Goal: Task Accomplishment & Management: Complete application form

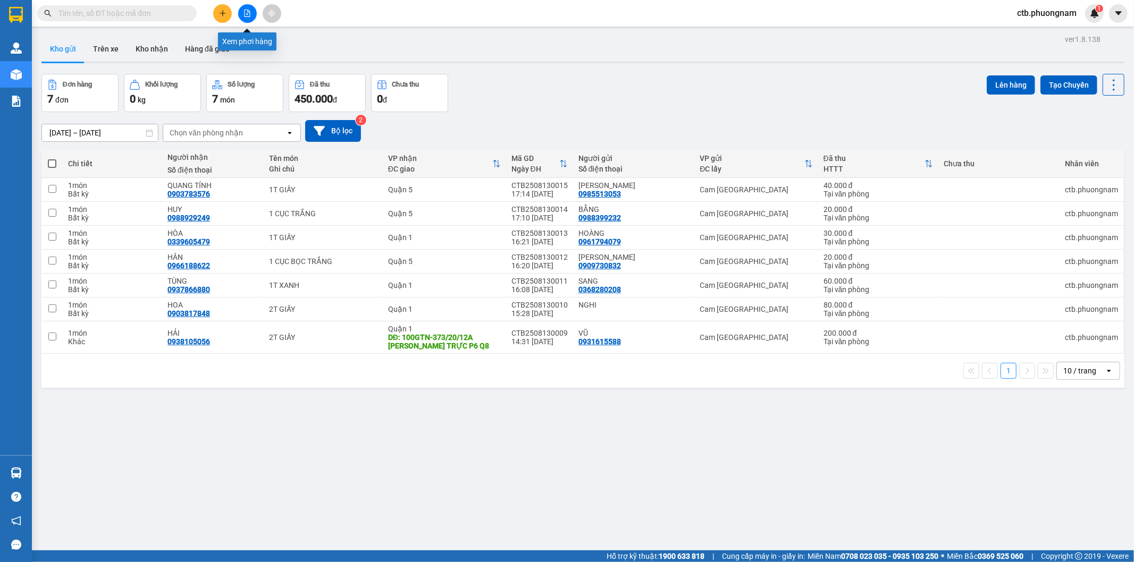
drag, startPoint x: 241, startPoint y: 11, endPoint x: 269, endPoint y: 30, distance: 34.0
click at [241, 11] on button at bounding box center [247, 13] width 19 height 19
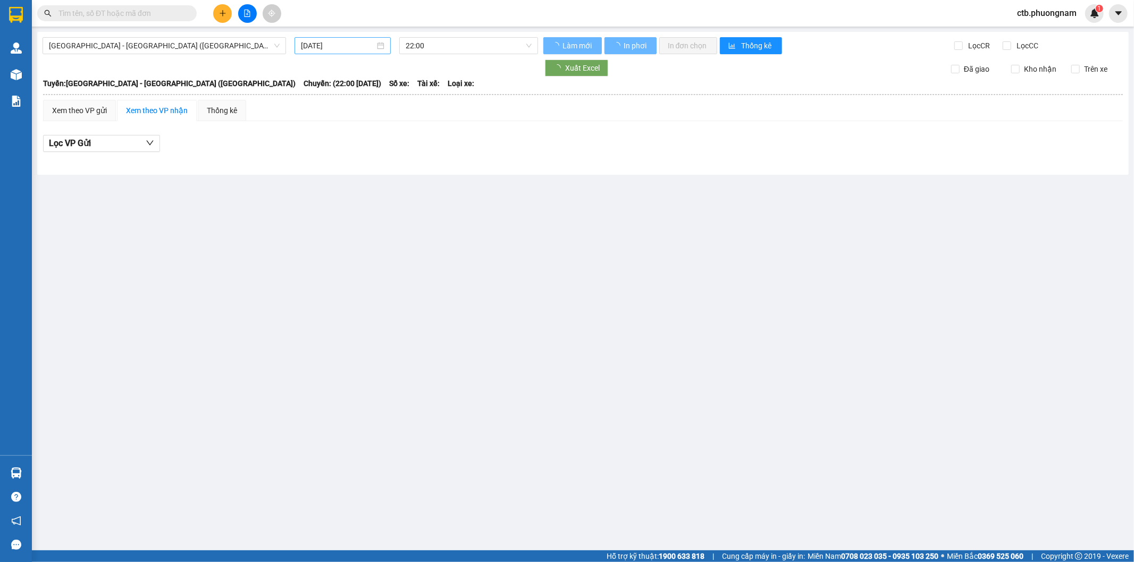
click at [320, 47] on input "[DATE]" at bounding box center [338, 46] width 74 height 12
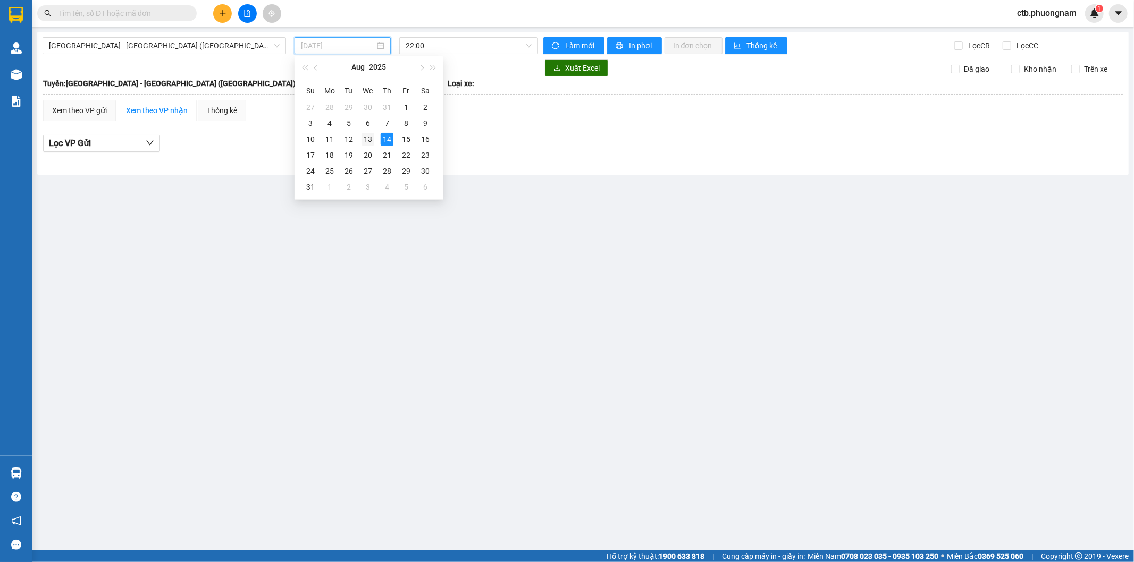
click at [372, 137] on div "13" at bounding box center [367, 139] width 13 height 13
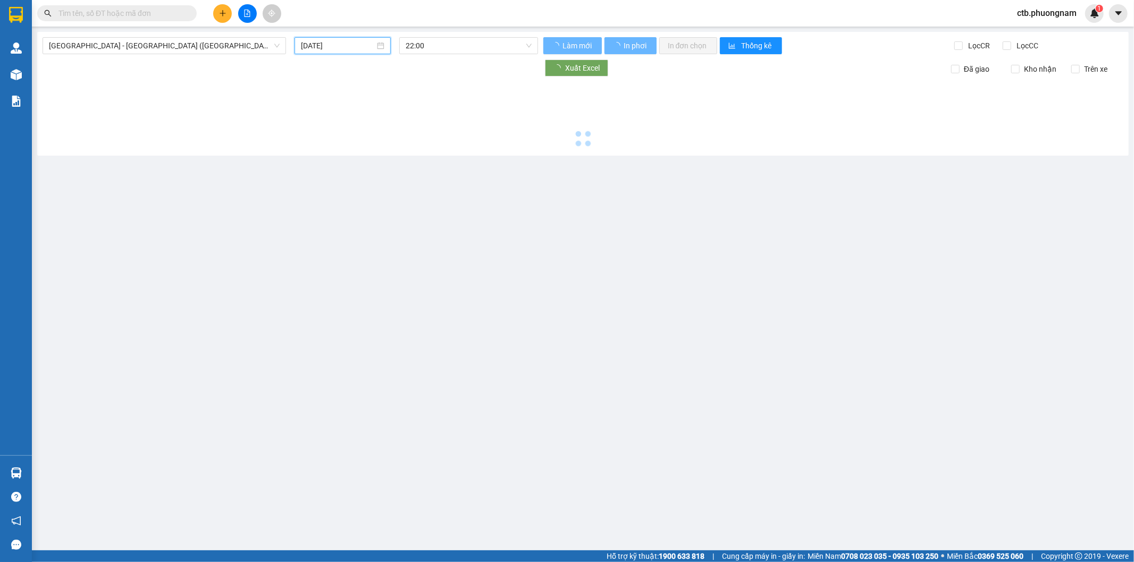
type input "[DATE]"
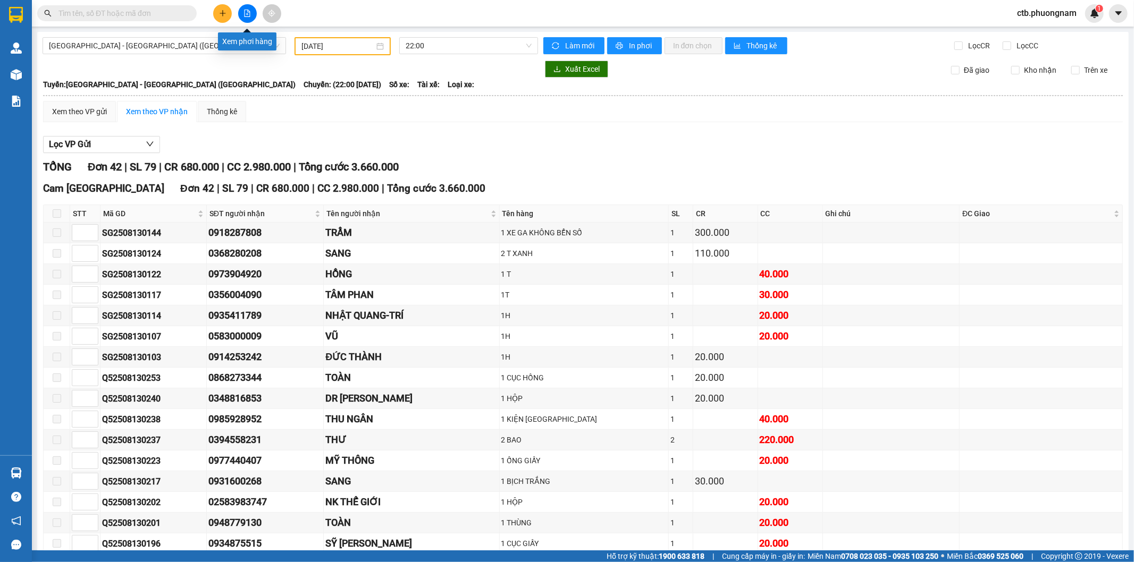
click at [244, 11] on icon "file-add" at bounding box center [247, 13] width 6 height 7
click at [1002, 46] on input "Lọc CC" at bounding box center [1007, 45] width 10 height 9
checkbox input "true"
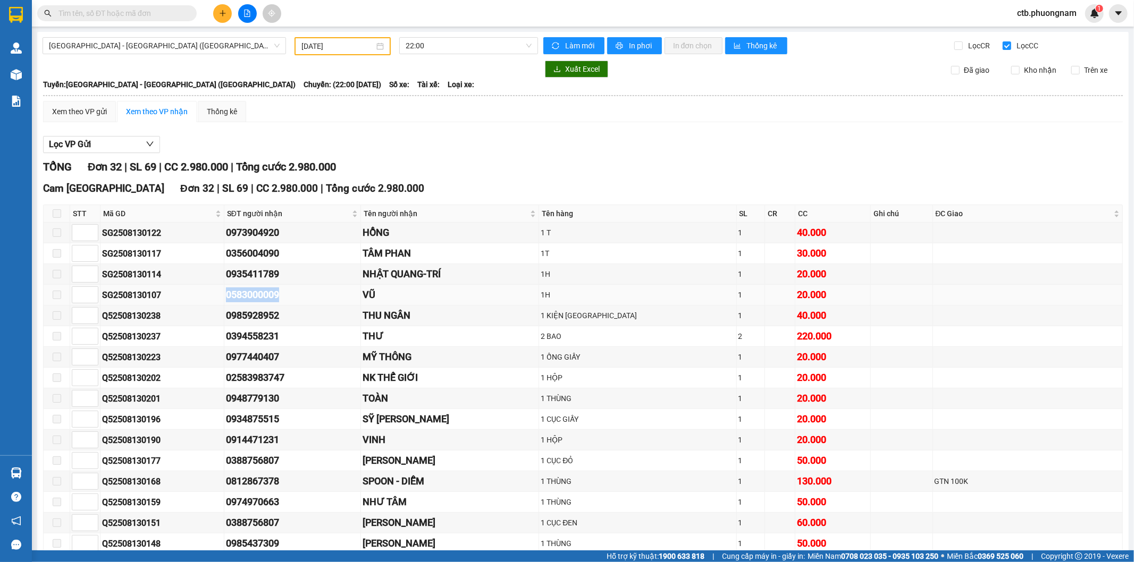
drag, startPoint x: 225, startPoint y: 296, endPoint x: 283, endPoint y: 287, distance: 58.1
click at [283, 287] on tr "SG2508130107 0583000009 VŨ 1H 1 20.000" at bounding box center [583, 295] width 1079 height 21
copy tr "0583000009"
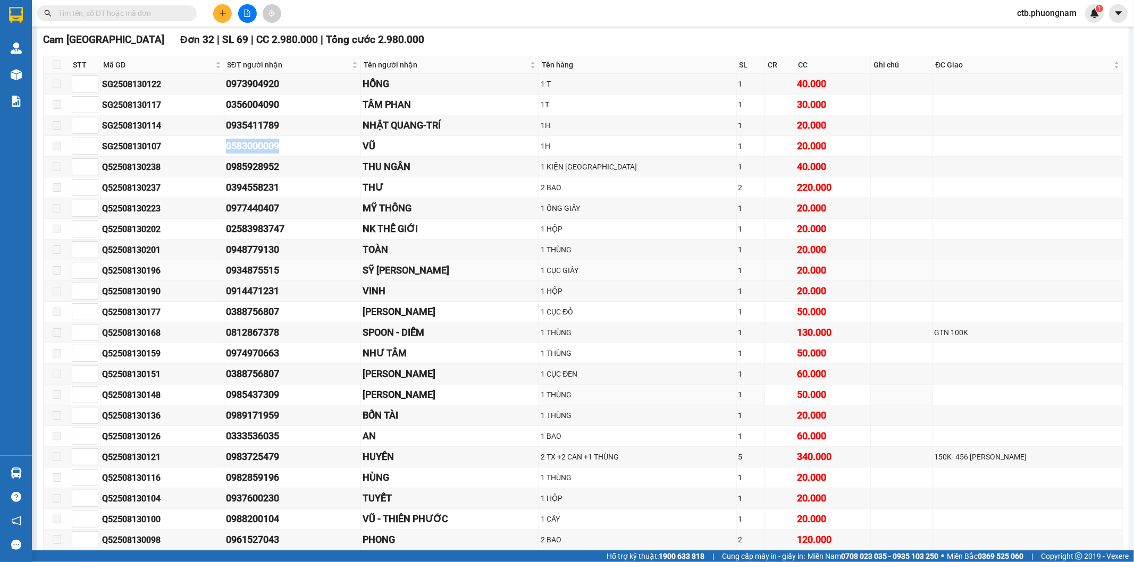
scroll to position [177, 0]
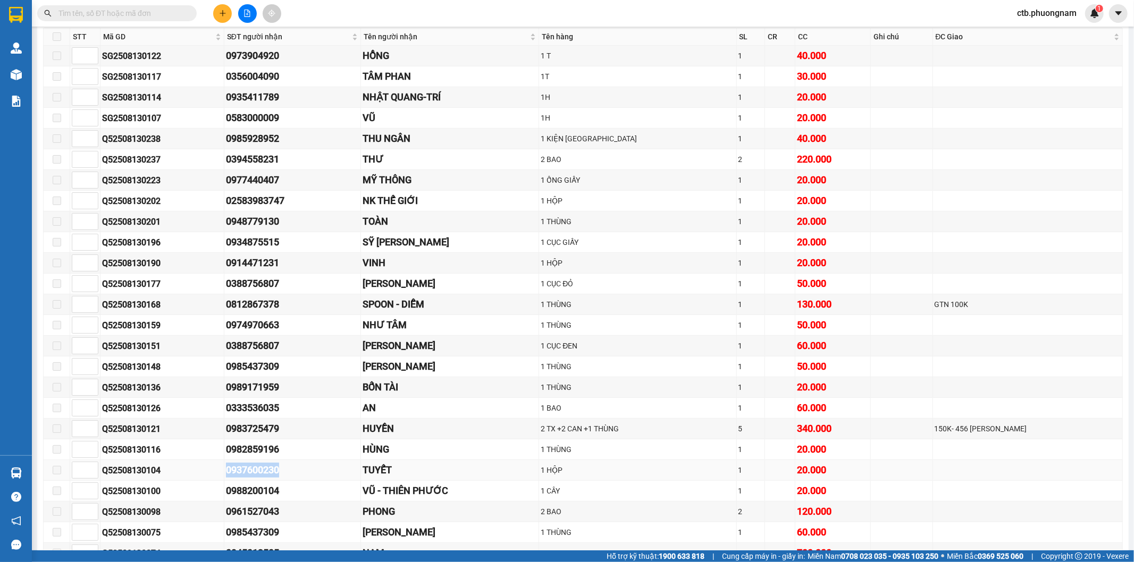
drag, startPoint x: 227, startPoint y: 474, endPoint x: 284, endPoint y: 476, distance: 56.4
click at [284, 476] on td "0937600230" at bounding box center [292, 470] width 137 height 21
copy div "0937600230"
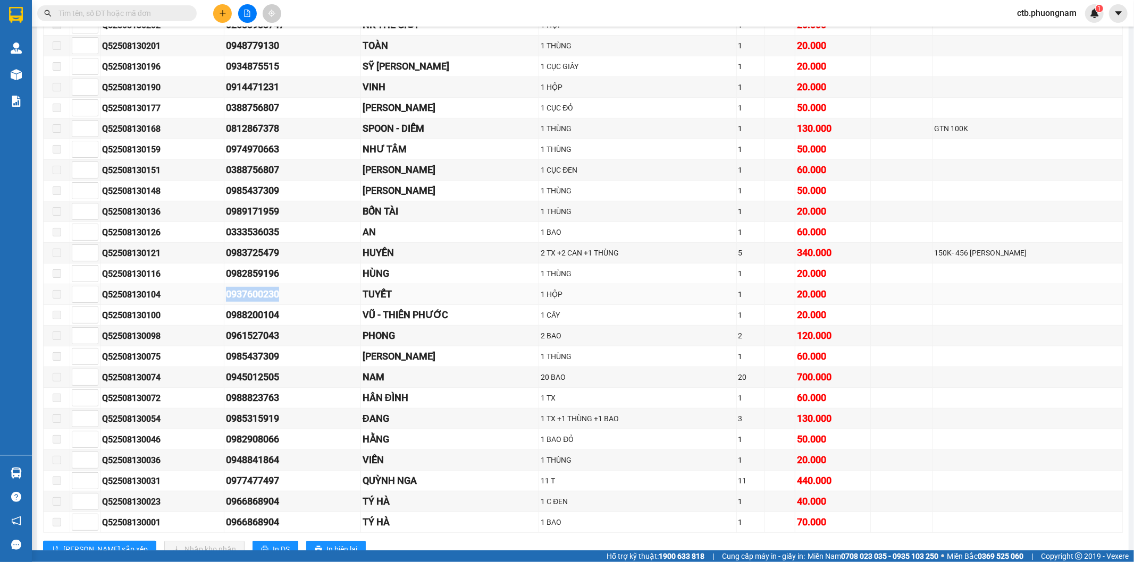
scroll to position [354, 0]
drag, startPoint x: 227, startPoint y: 484, endPoint x: 298, endPoint y: 488, distance: 70.8
click at [298, 488] on td "0977477497" at bounding box center [292, 480] width 137 height 21
copy div "0977477497"
drag, startPoint x: 218, startPoint y: 426, endPoint x: 289, endPoint y: 427, distance: 70.2
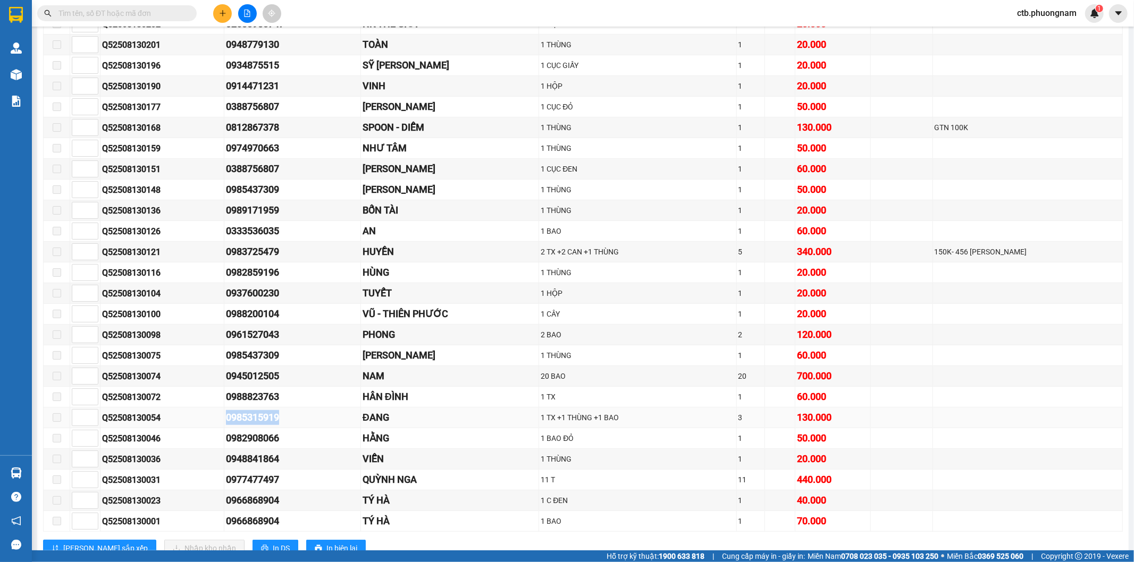
click at [289, 427] on tr "Q52508130054 0985315919 ĐANG 1 TX +1 THÙNG +1 BAO 3 130.000" at bounding box center [583, 418] width 1079 height 21
copy tr "0985315919"
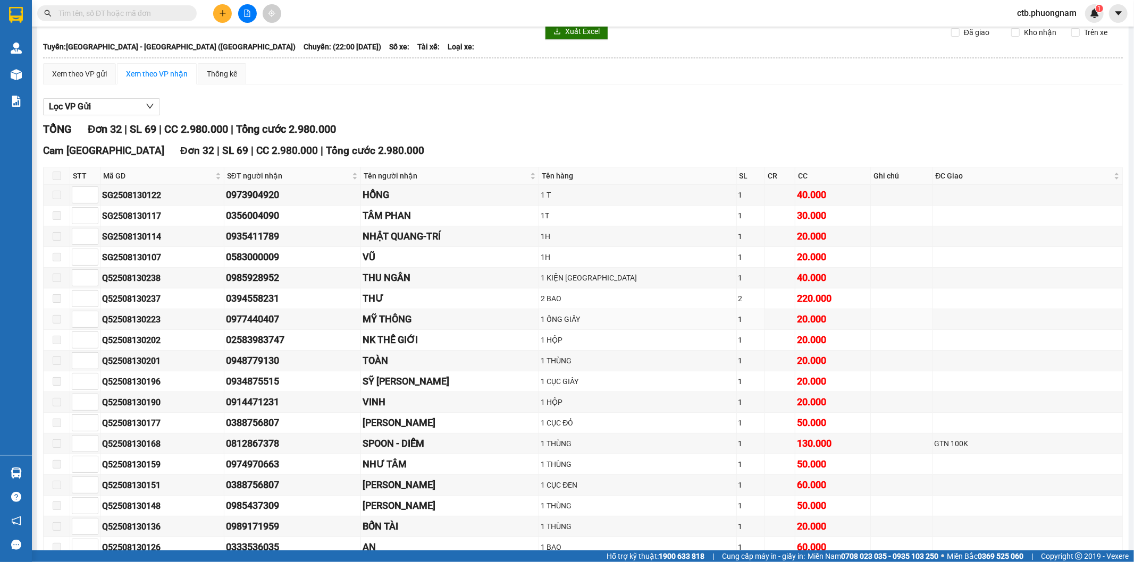
scroll to position [0, 0]
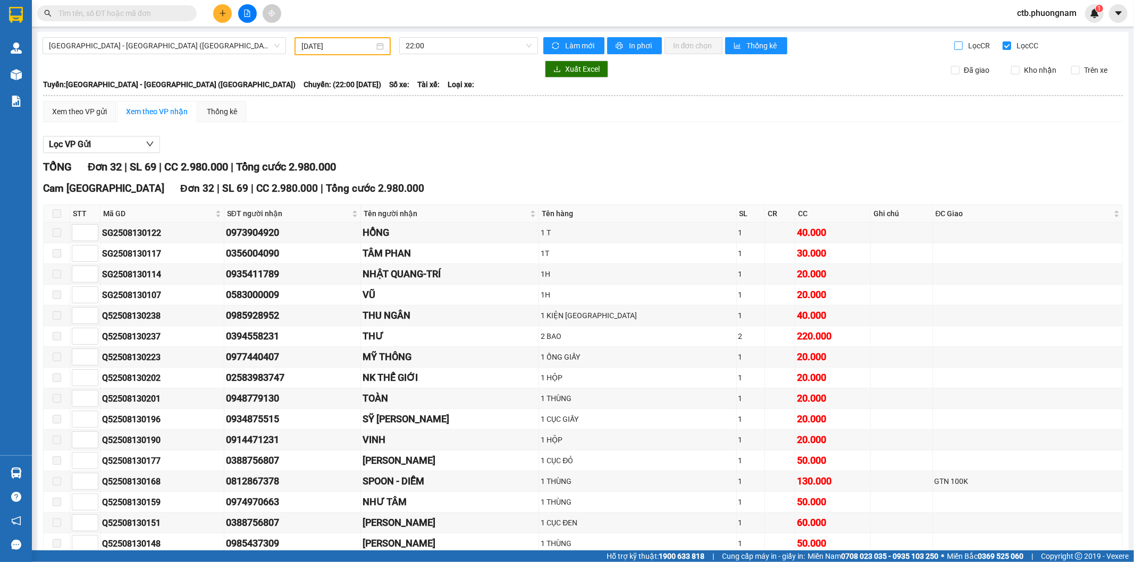
click at [955, 44] on input "Lọc CR" at bounding box center [959, 45] width 10 height 9
checkbox input "true"
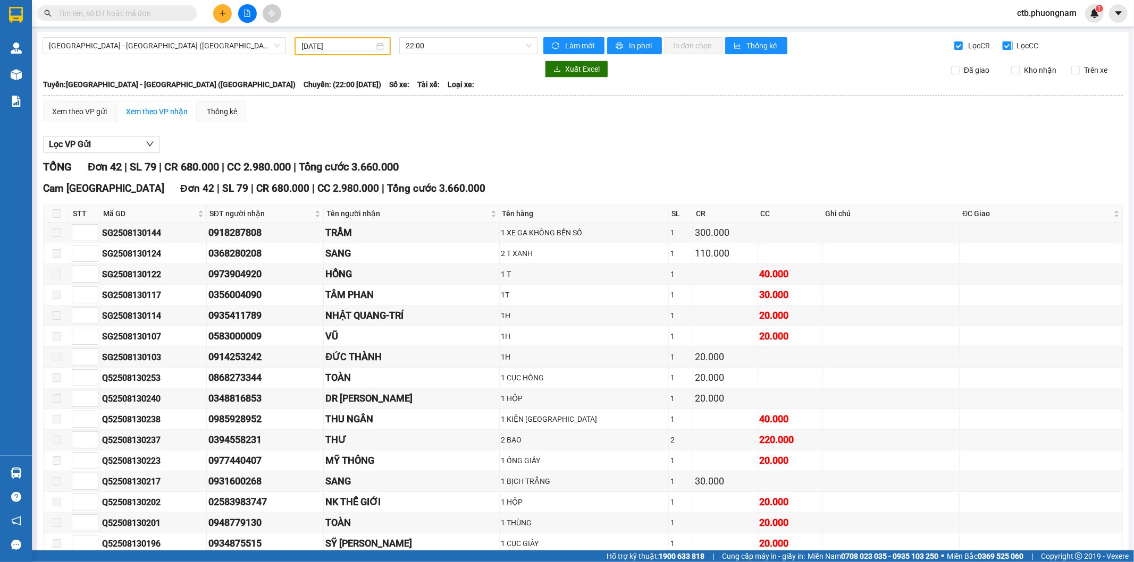
click at [1002, 43] on input "Lọc CC" at bounding box center [1007, 45] width 10 height 9
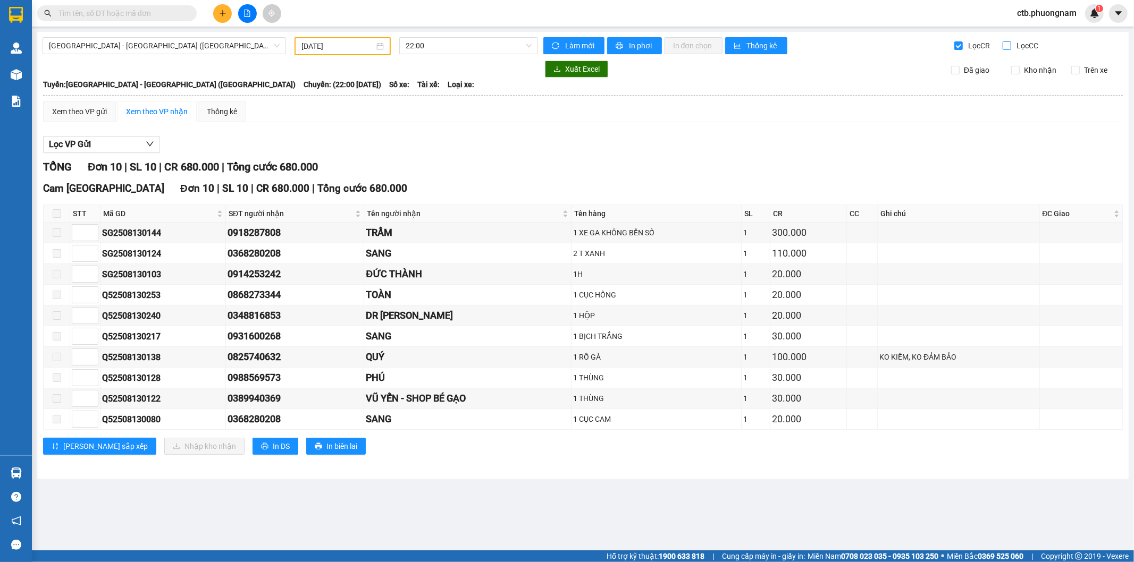
click at [1006, 44] on input "Lọc CC" at bounding box center [1007, 45] width 10 height 9
checkbox input "true"
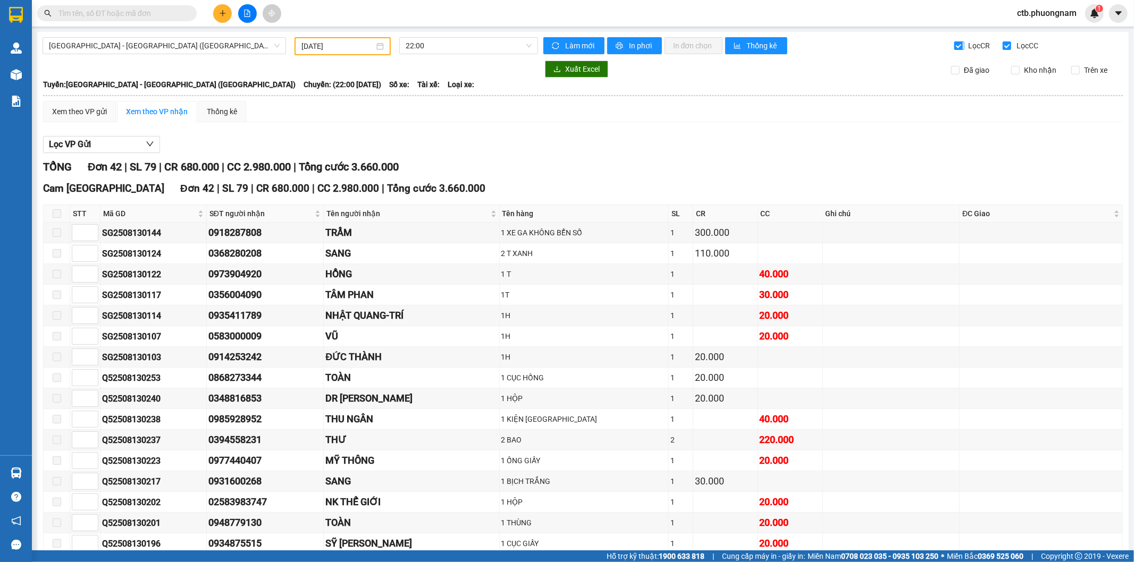
drag, startPoint x: 963, startPoint y: 46, endPoint x: 954, endPoint y: 45, distance: 9.0
click at [964, 46] on span "Lọc CR" at bounding box center [978, 46] width 28 height 12
click at [963, 46] on input "Lọc CR" at bounding box center [959, 45] width 10 height 9
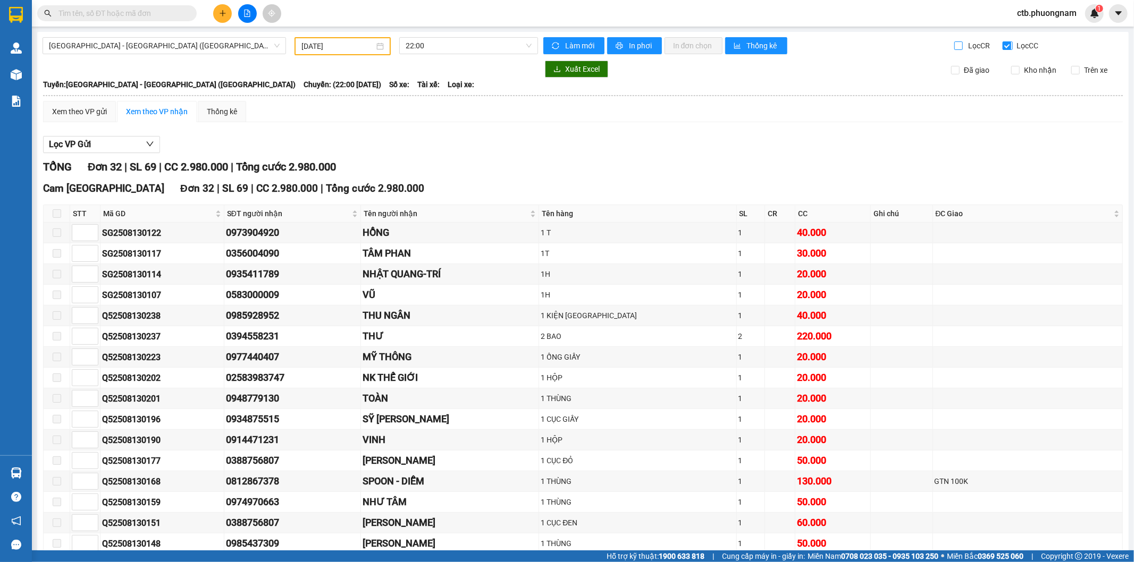
drag, startPoint x: 953, startPoint y: 44, endPoint x: 1012, endPoint y: 47, distance: 59.1
click at [954, 44] on input "Lọc CR" at bounding box center [959, 45] width 10 height 9
checkbox input "true"
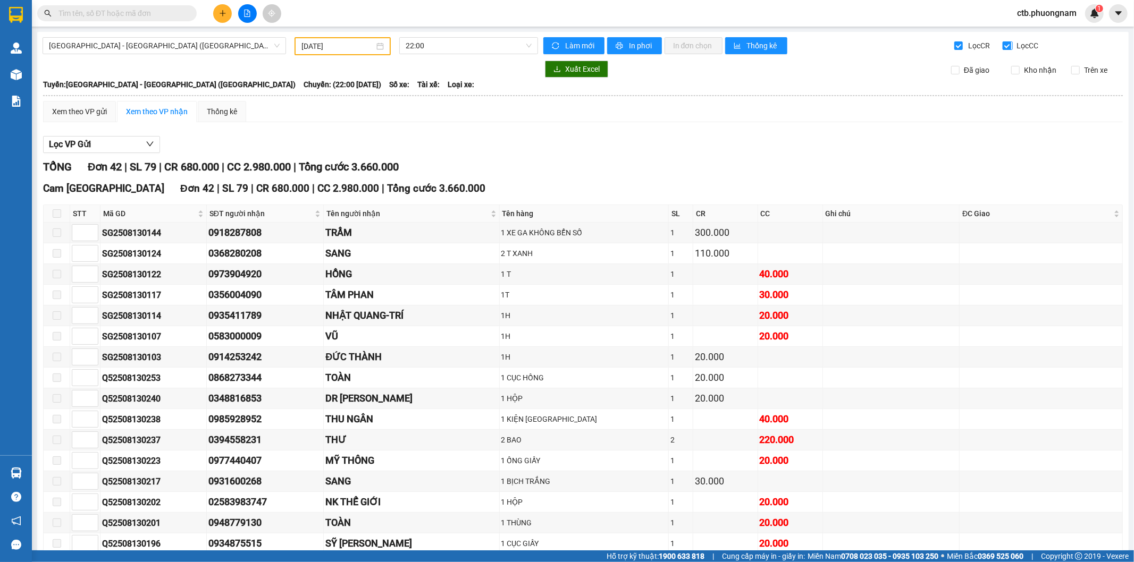
click at [1002, 43] on input "Lọc CC" at bounding box center [1007, 45] width 10 height 9
checkbox input "false"
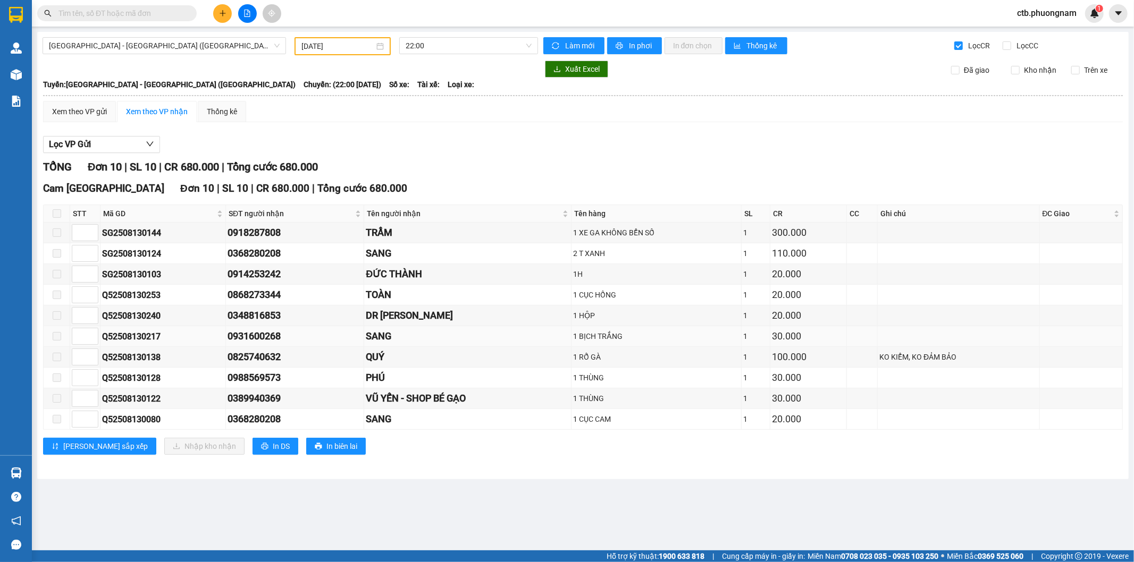
click at [263, 339] on div "0931600268" at bounding box center [294, 336] width 134 height 15
drag, startPoint x: 224, startPoint y: 340, endPoint x: 291, endPoint y: 339, distance: 66.4
click at [291, 339] on tr "Q52508130217 0931600268 SANG 1 BỊCH TRẮNG 1 30.000" at bounding box center [583, 336] width 1079 height 21
copy tr "0931600268"
drag, startPoint x: 226, startPoint y: 300, endPoint x: 288, endPoint y: 300, distance: 62.2
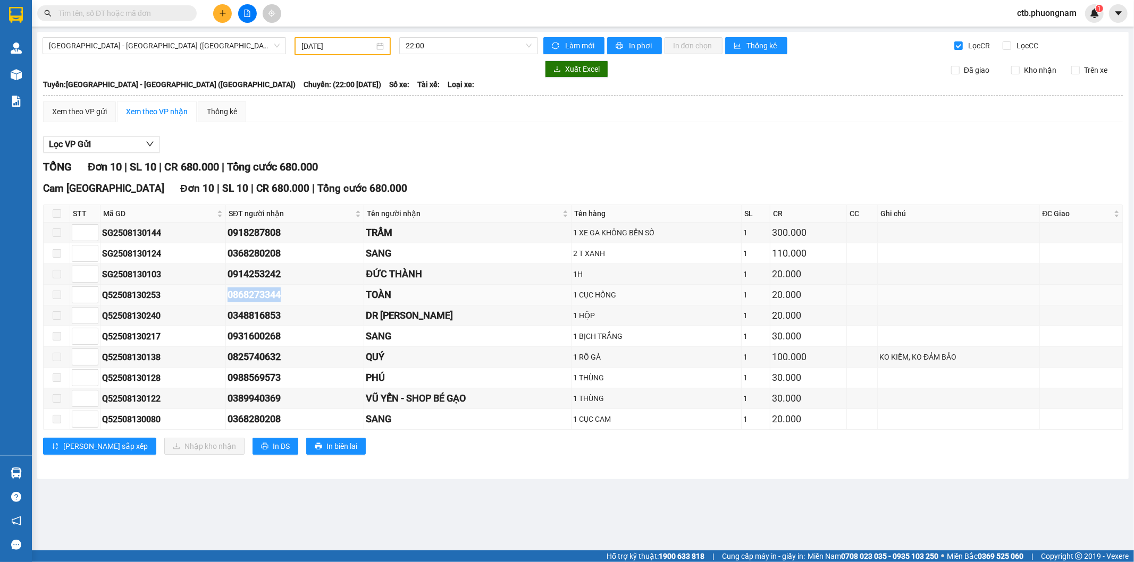
click at [288, 300] on tr "Q52508130253 0868273344 TOÀN 1 CỤC HỒNG 1 20.000" at bounding box center [583, 295] width 1079 height 21
copy tr "0868273344"
drag, startPoint x: 1012, startPoint y: 43, endPoint x: 950, endPoint y: 46, distance: 62.8
click at [1012, 43] on label "Lọc CC" at bounding box center [1021, 46] width 38 height 12
click at [957, 46] on input "Lọc CR" at bounding box center [959, 45] width 10 height 9
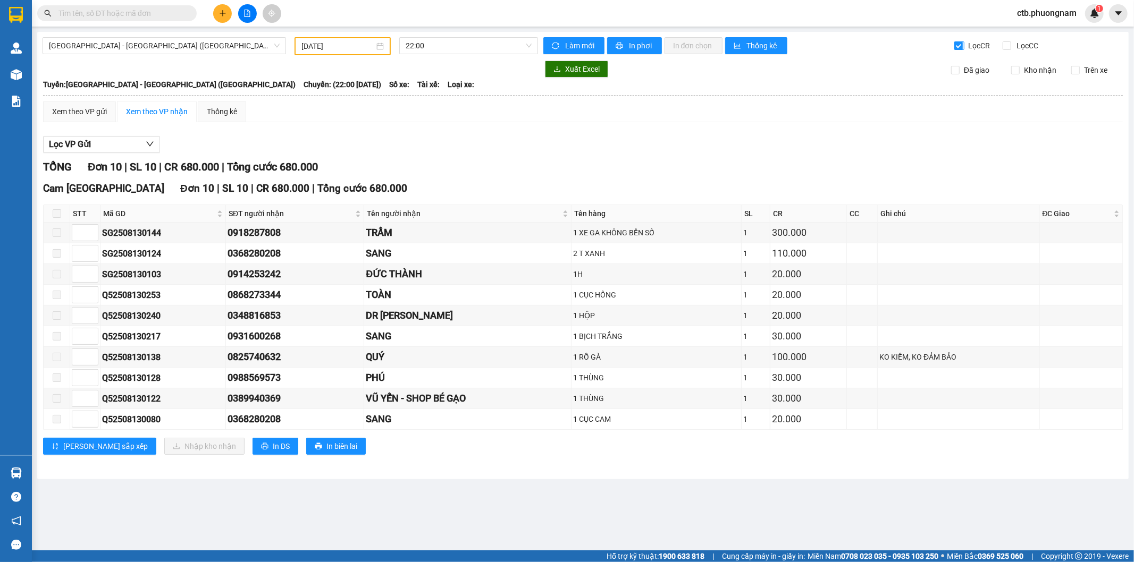
checkbox input "false"
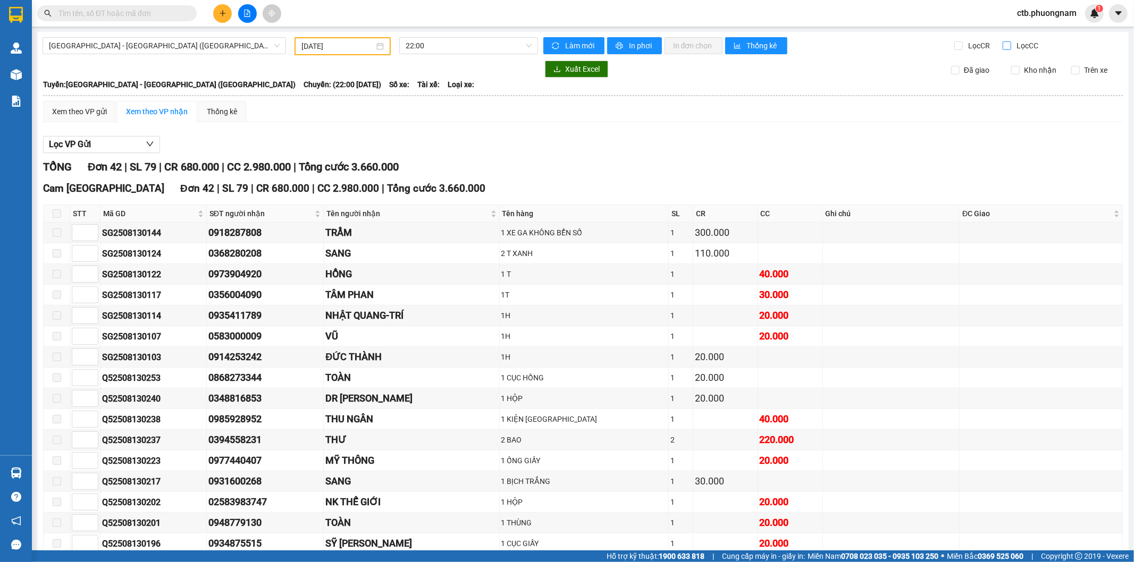
click at [1012, 45] on span "Lọc CC" at bounding box center [1026, 46] width 28 height 12
click at [1008, 45] on input "Lọc CC" at bounding box center [1007, 45] width 10 height 9
checkbox input "true"
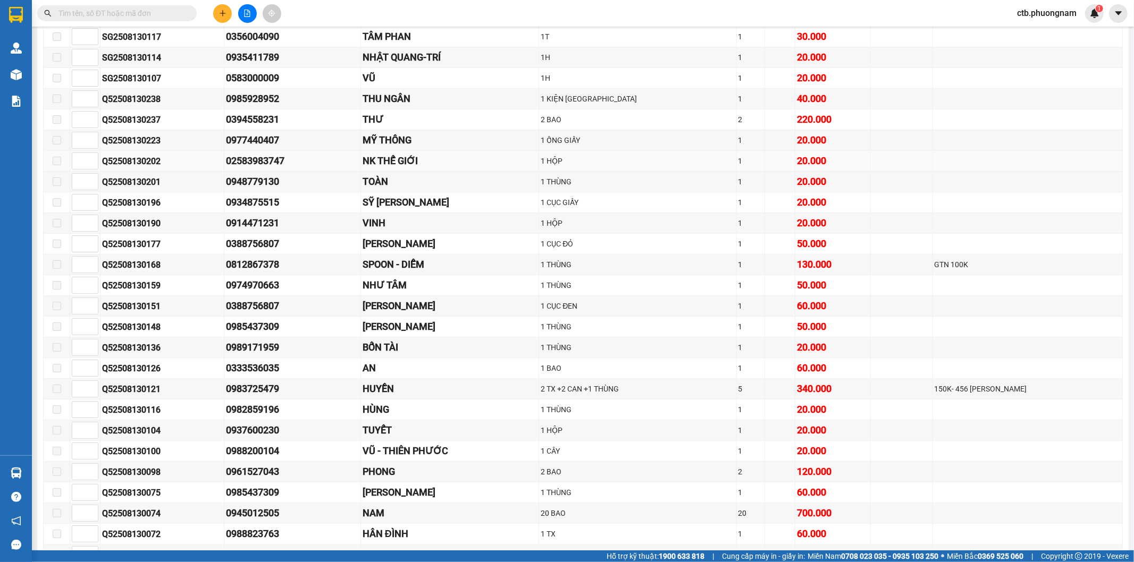
scroll to position [99, 0]
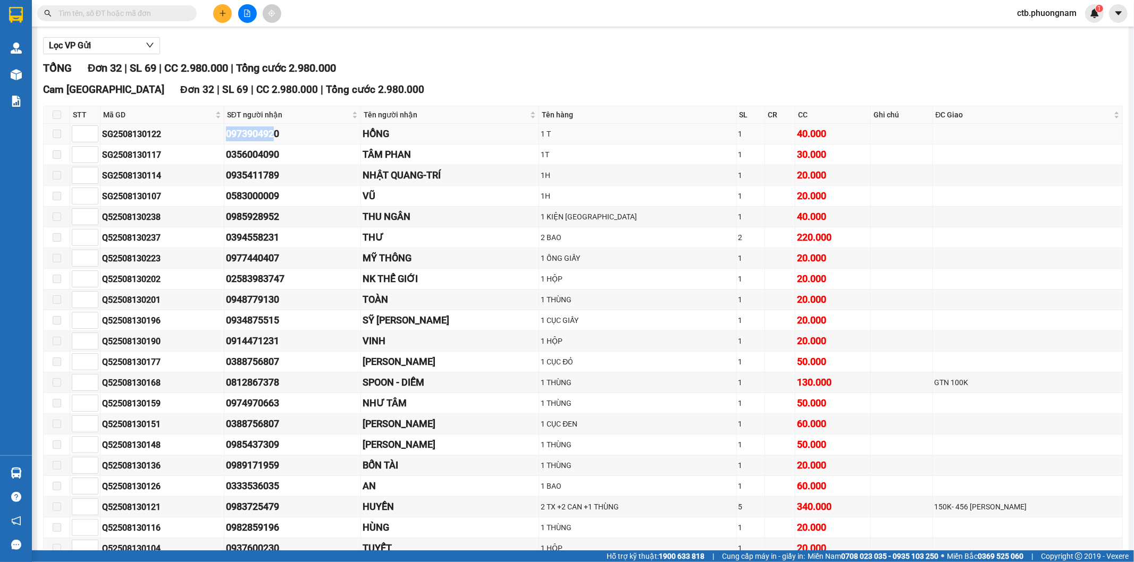
drag, startPoint x: 229, startPoint y: 133, endPoint x: 279, endPoint y: 134, distance: 50.0
click at [279, 134] on div "0973904920" at bounding box center [292, 133] width 133 height 15
click at [303, 134] on div "0973904920" at bounding box center [292, 133] width 133 height 15
drag, startPoint x: 222, startPoint y: 131, endPoint x: 307, endPoint y: 132, distance: 85.0
click at [307, 132] on tr "SG2508130122 0973904920 HỒNG 1 T 1 40.000" at bounding box center [583, 134] width 1079 height 21
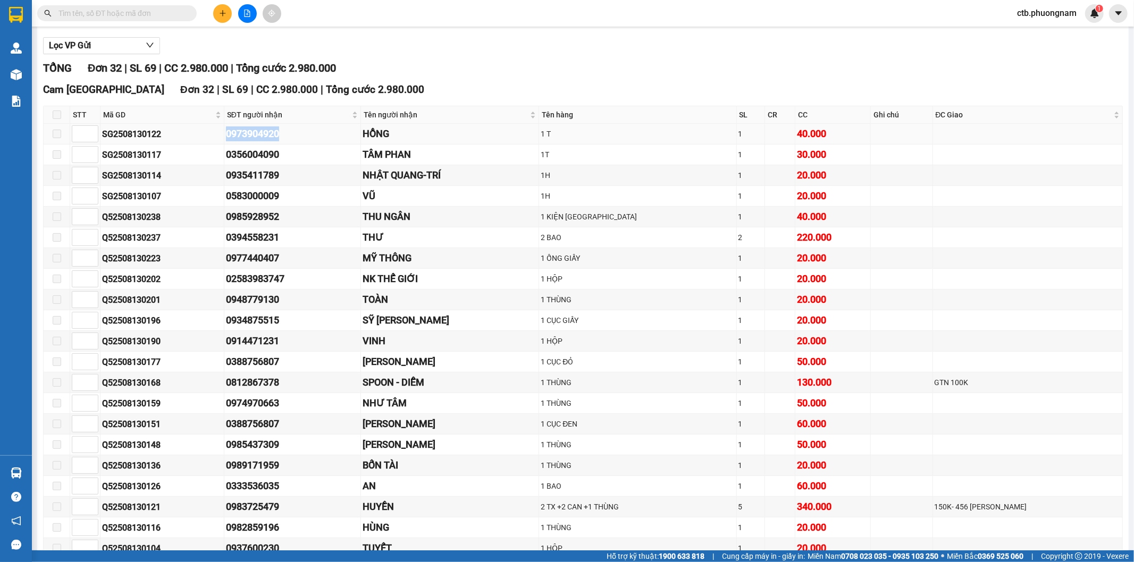
copy tr "0973904920"
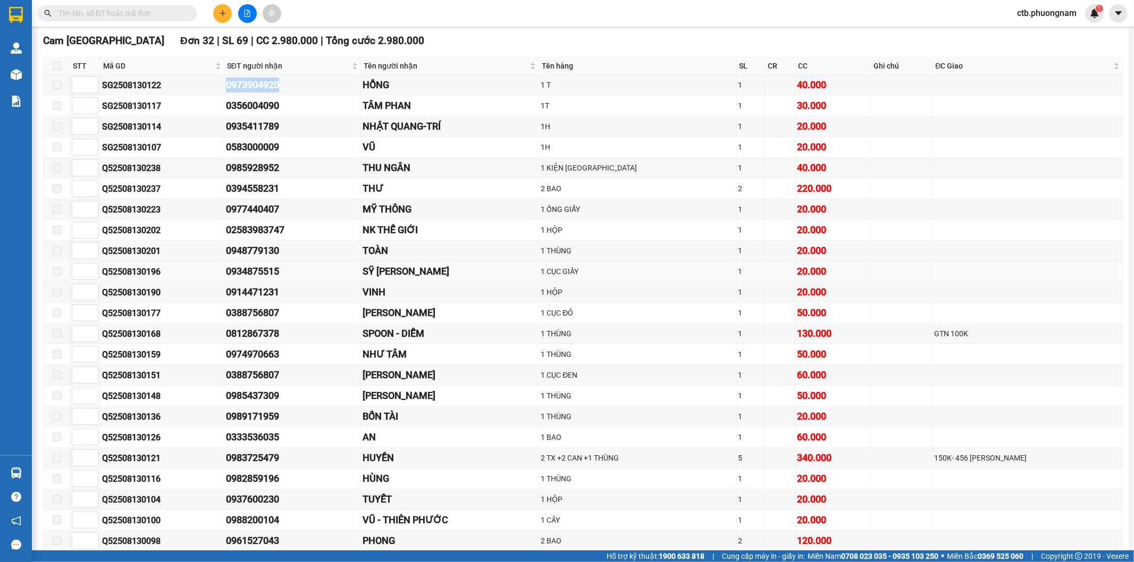
scroll to position [158, 0]
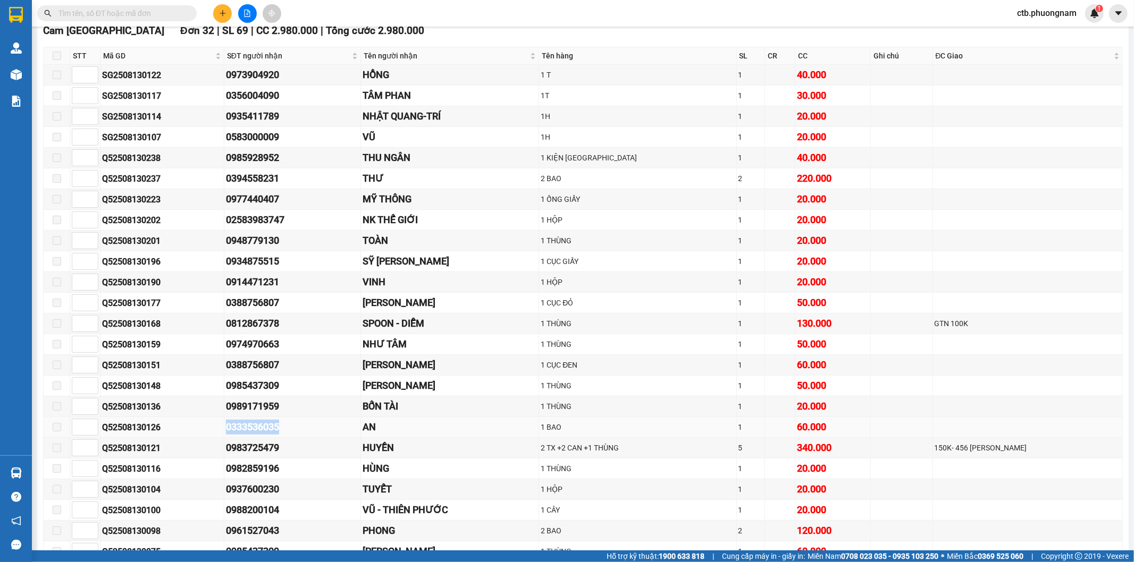
drag, startPoint x: 224, startPoint y: 428, endPoint x: 287, endPoint y: 428, distance: 63.2
click at [287, 428] on tr "Q52508130126 0333536035 AN 1 BAO 1 60.000" at bounding box center [583, 427] width 1079 height 21
copy tr "0333536035"
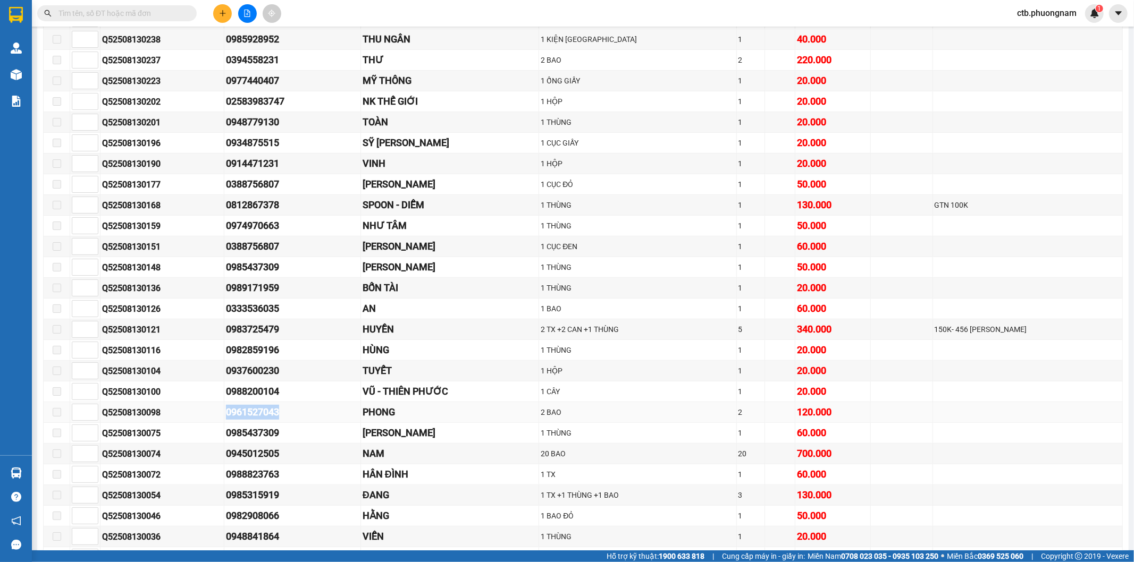
drag, startPoint x: 198, startPoint y: 422, endPoint x: 311, endPoint y: 415, distance: 112.9
click at [311, 415] on tr "Q52508130098 0961527043 PHONG 2 BAO 2 120.000" at bounding box center [583, 412] width 1079 height 21
copy tr "0961527043"
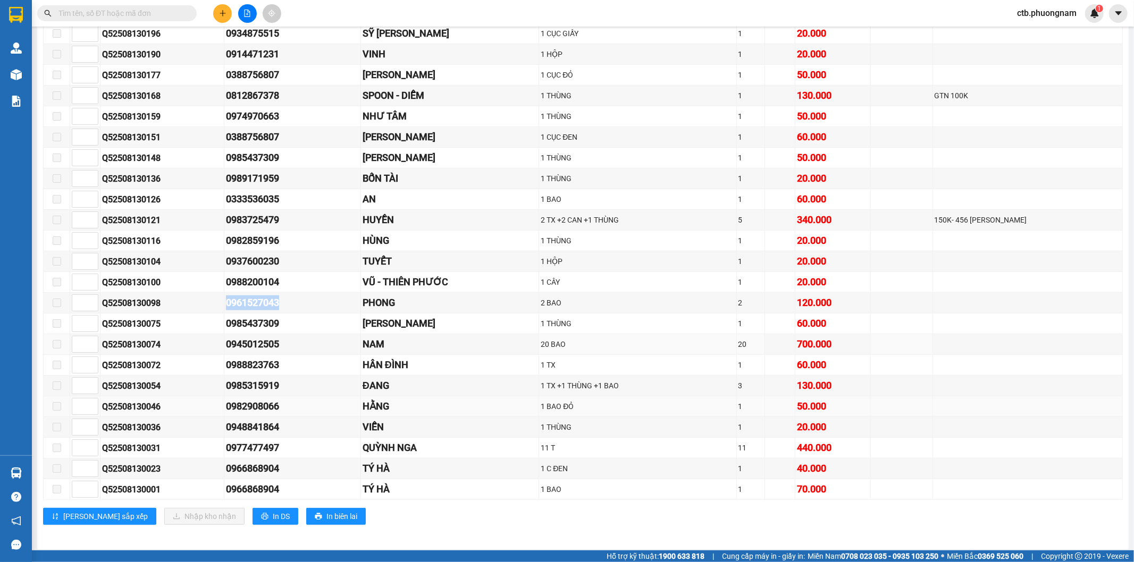
scroll to position [394, 0]
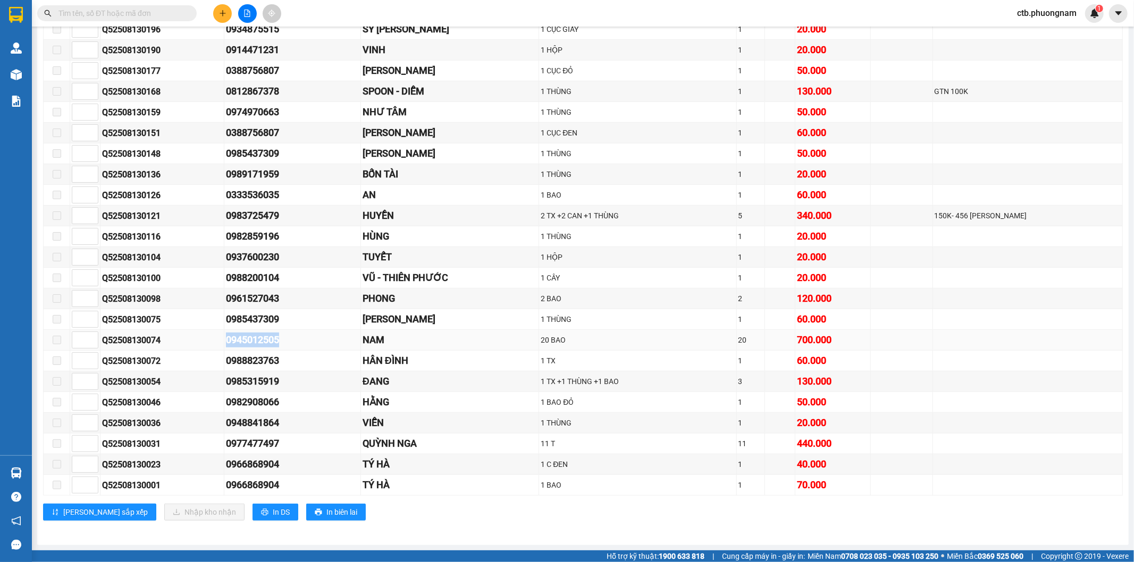
drag, startPoint x: 199, startPoint y: 341, endPoint x: 299, endPoint y: 336, distance: 99.5
click at [299, 336] on tr "Q52508130074 0945012505 NAM 20 BAO 20 700.000" at bounding box center [583, 340] width 1079 height 21
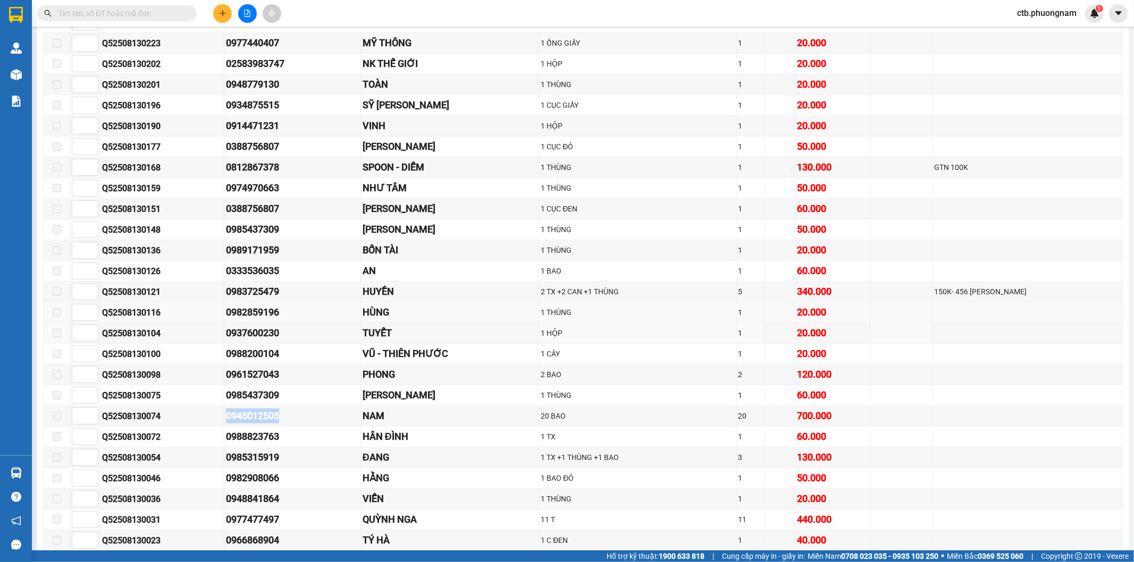
scroll to position [295, 0]
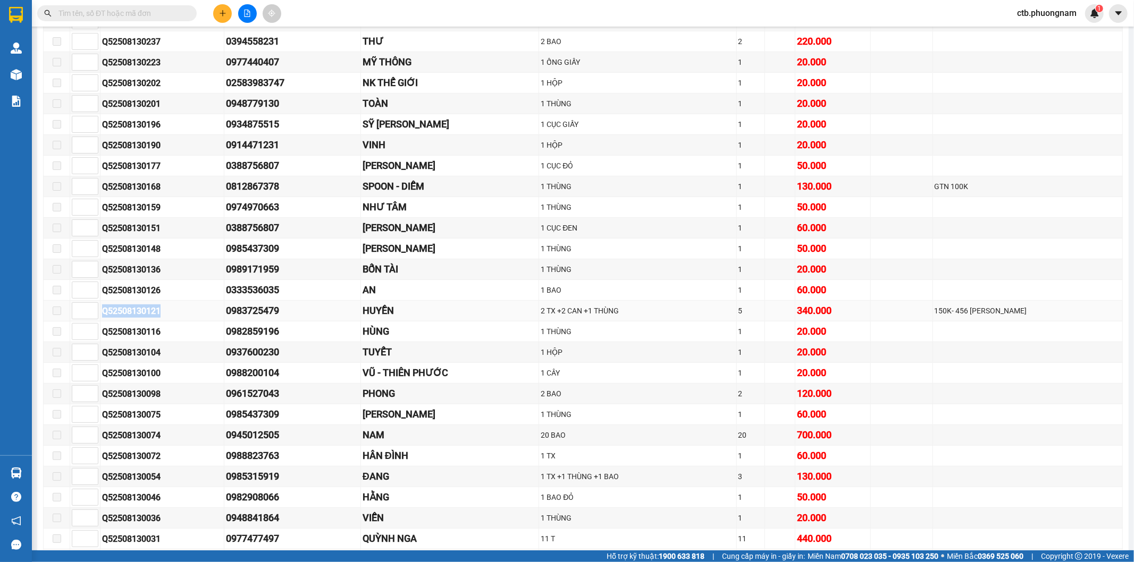
drag, startPoint x: 104, startPoint y: 315, endPoint x: 166, endPoint y: 319, distance: 62.3
click at [166, 318] on div "Q52508130121" at bounding box center [162, 311] width 120 height 13
click at [112, 19] on span at bounding box center [116, 13] width 159 height 16
click at [112, 18] on input "text" at bounding box center [120, 13] width 125 height 12
paste input "Q52508130121"
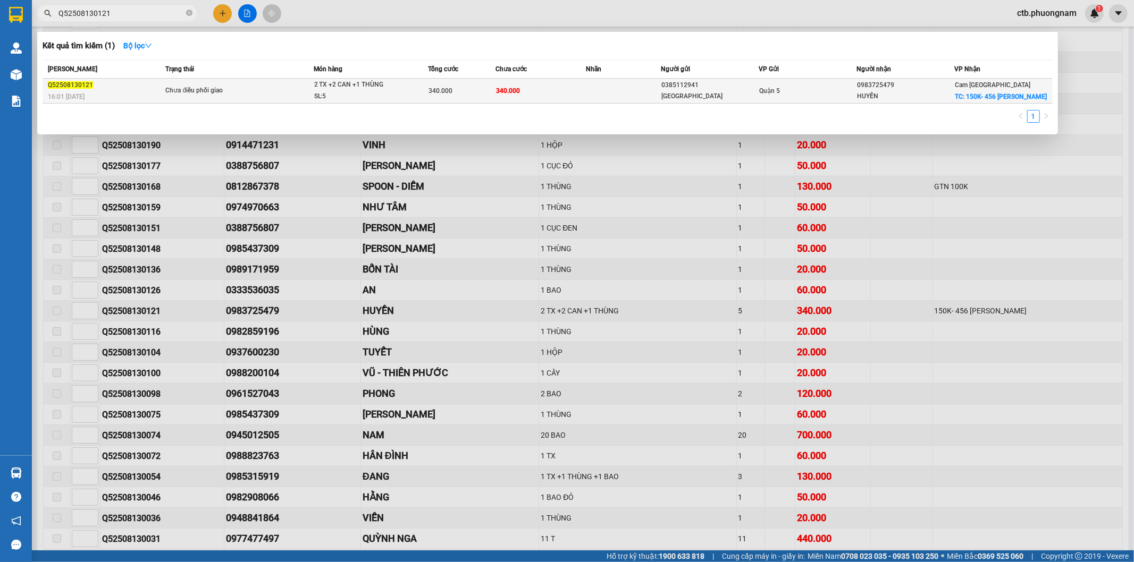
type input "Q52508130121"
click at [216, 95] on div "Chưa điều phối giao" at bounding box center [205, 91] width 80 height 12
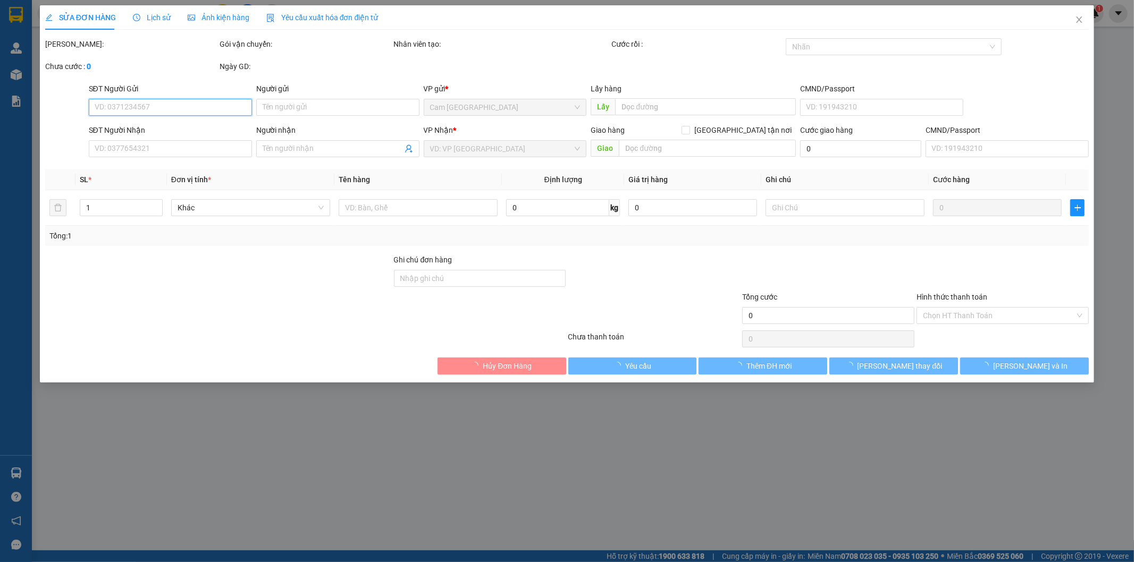
type input "0385112941"
type input "[GEOGRAPHIC_DATA]"
type input "0983725479"
type input "HUYỀN"
checkbox input "true"
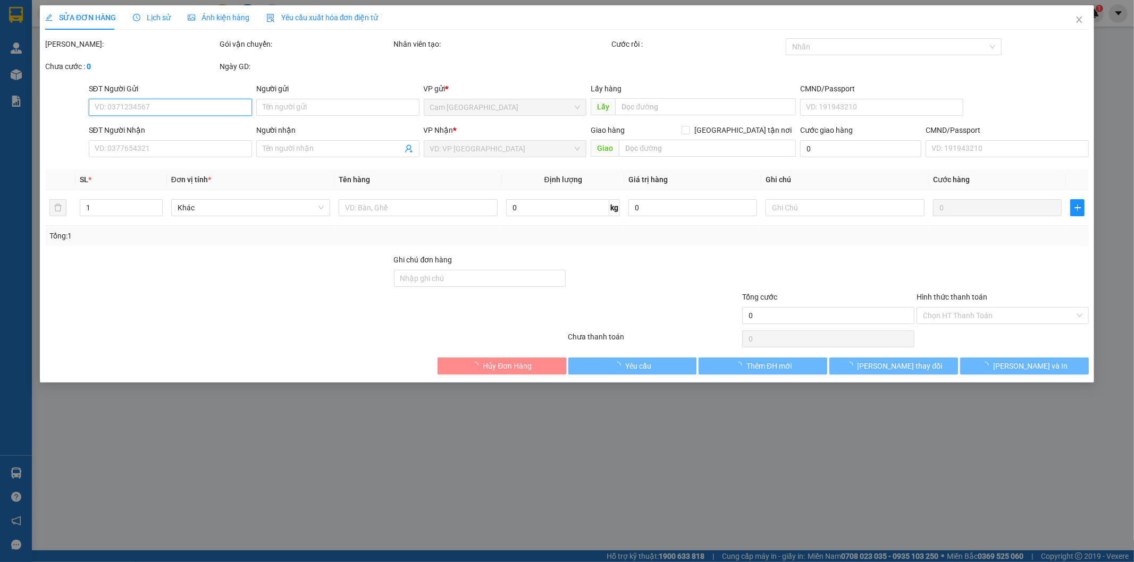
type input "150K- 456 [PERSON_NAME]"
type input "340.000"
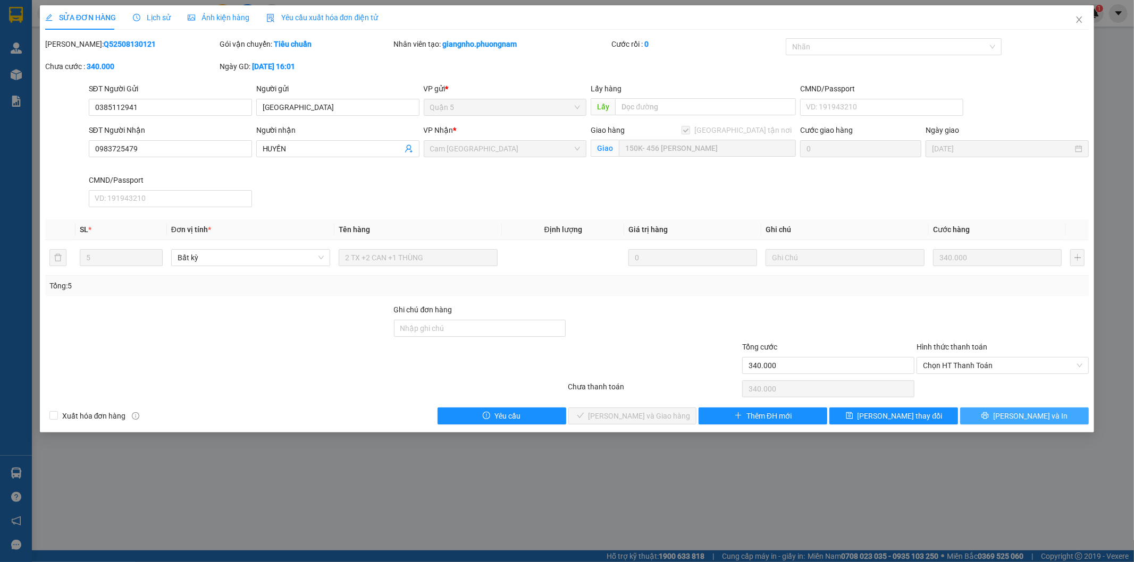
click at [998, 409] on button "[PERSON_NAME] và In" at bounding box center [1024, 416] width 129 height 17
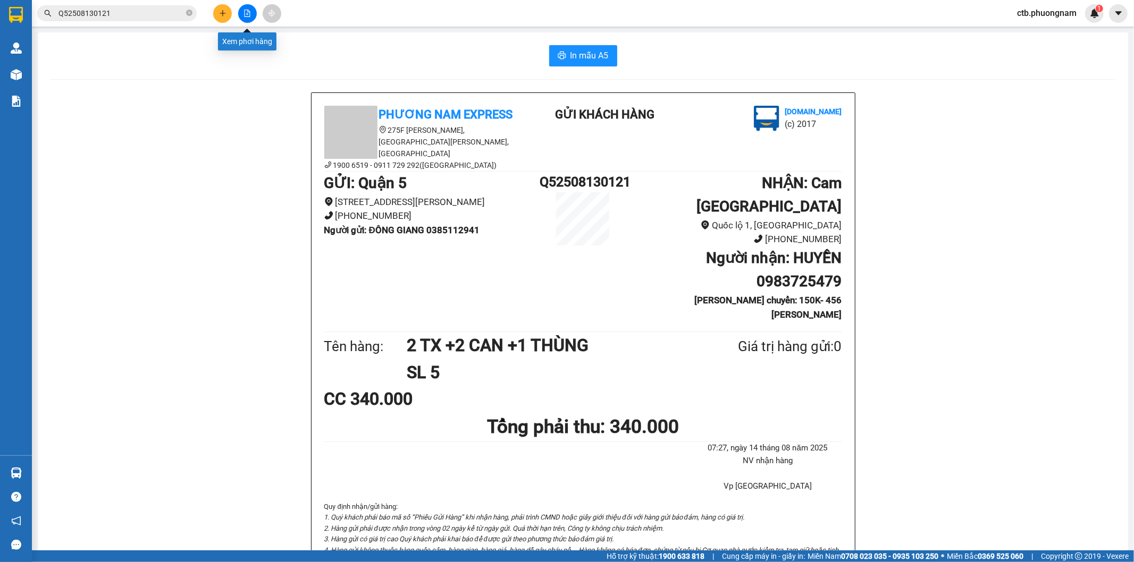
click at [251, 12] on button at bounding box center [247, 13] width 19 height 19
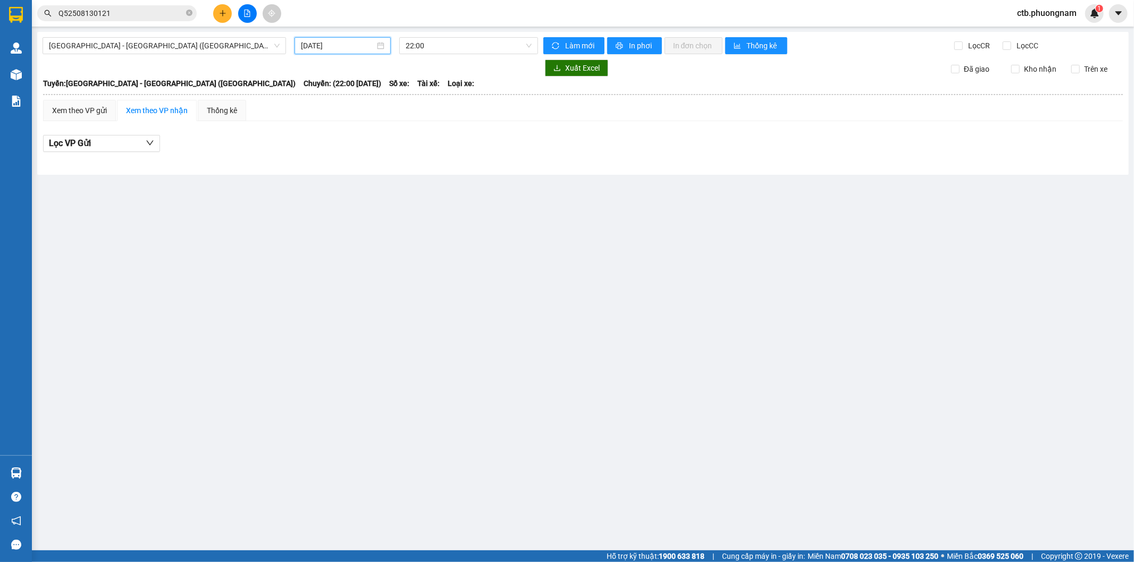
click at [344, 45] on input "[DATE]" at bounding box center [338, 46] width 74 height 12
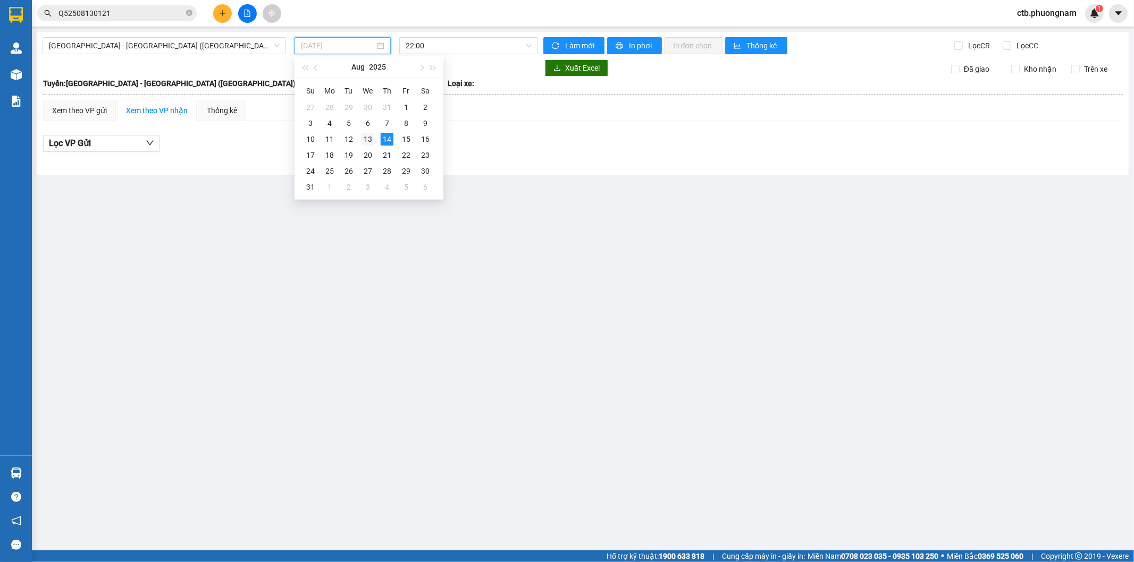
click at [372, 137] on div "13" at bounding box center [367, 139] width 13 height 13
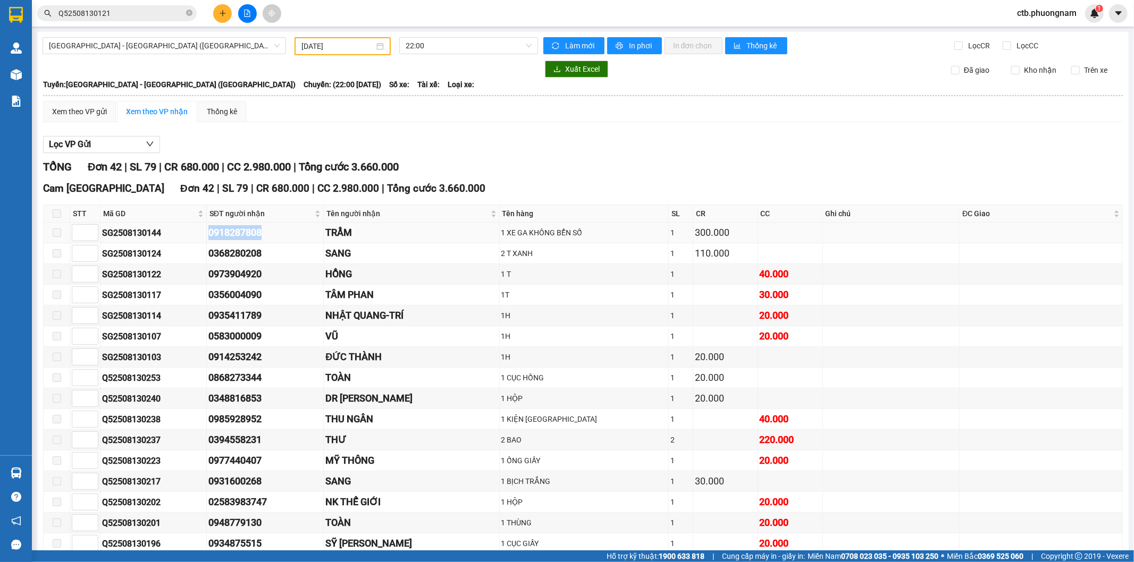
drag, startPoint x: 207, startPoint y: 235, endPoint x: 271, endPoint y: 234, distance: 63.8
click at [271, 234] on tr "SG2508130144 0918287808 TRẦM 1 XE GA KHÔNG BỂN SỐ 1 300.000" at bounding box center [583, 233] width 1079 height 21
click at [357, 53] on div "[DATE]" at bounding box center [342, 46] width 96 height 18
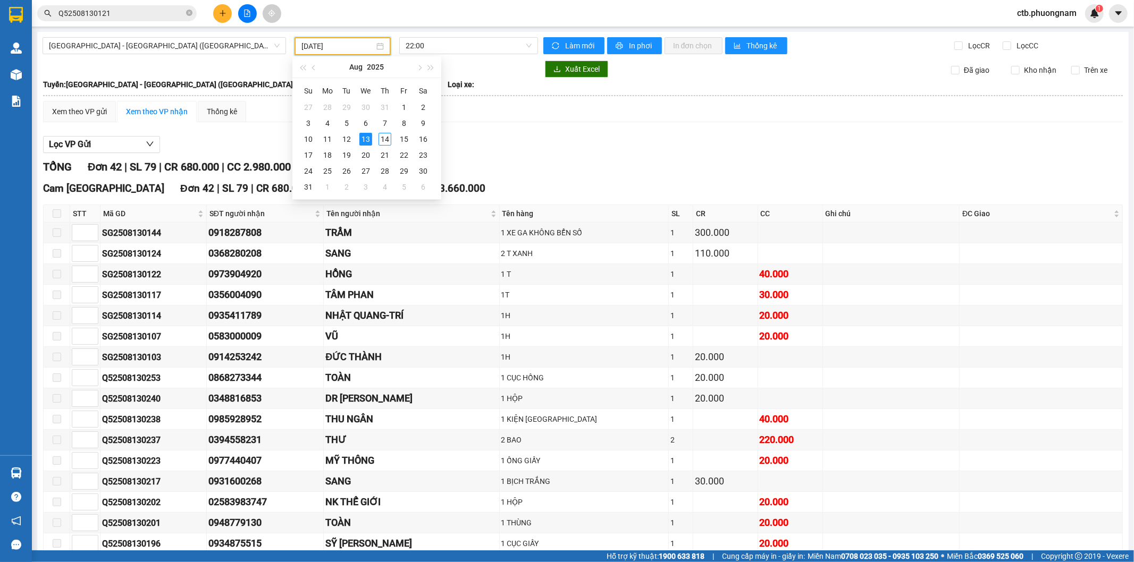
click at [357, 46] on input "[DATE]" at bounding box center [337, 46] width 73 height 12
click at [342, 139] on div "12" at bounding box center [346, 139] width 13 height 13
type input "[DATE]"
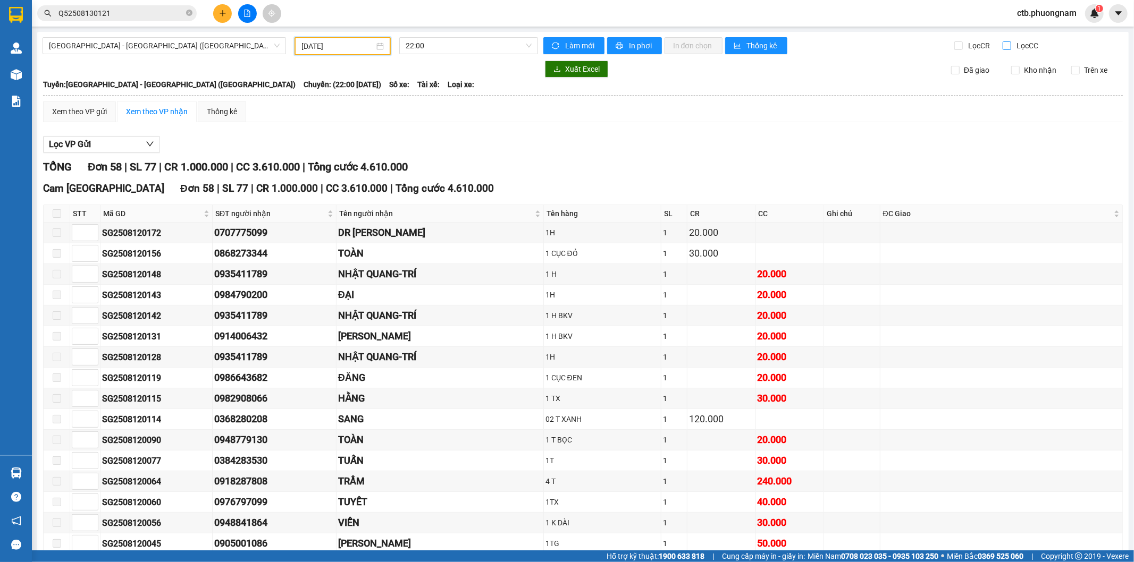
click at [1002, 46] on input "Lọc CC" at bounding box center [1007, 45] width 10 height 9
checkbox input "true"
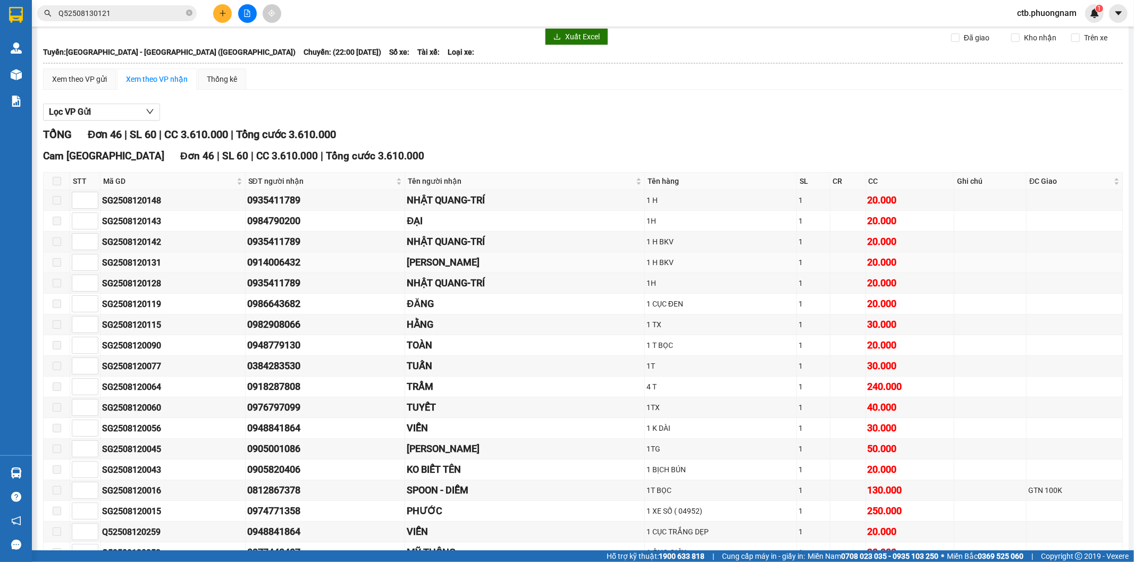
scroll to position [59, 0]
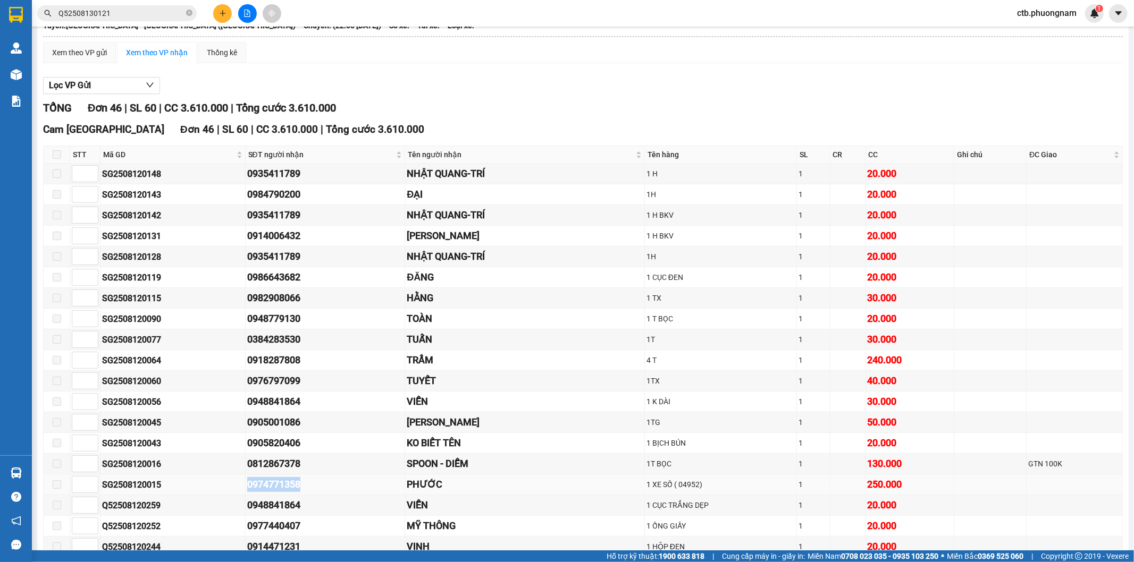
drag, startPoint x: 241, startPoint y: 484, endPoint x: 322, endPoint y: 485, distance: 80.8
click at [322, 485] on tr "SG2508120015 0974771358 PHƯỚC 1 XE SỐ [PHONE_NUMBER]" at bounding box center [583, 485] width 1079 height 21
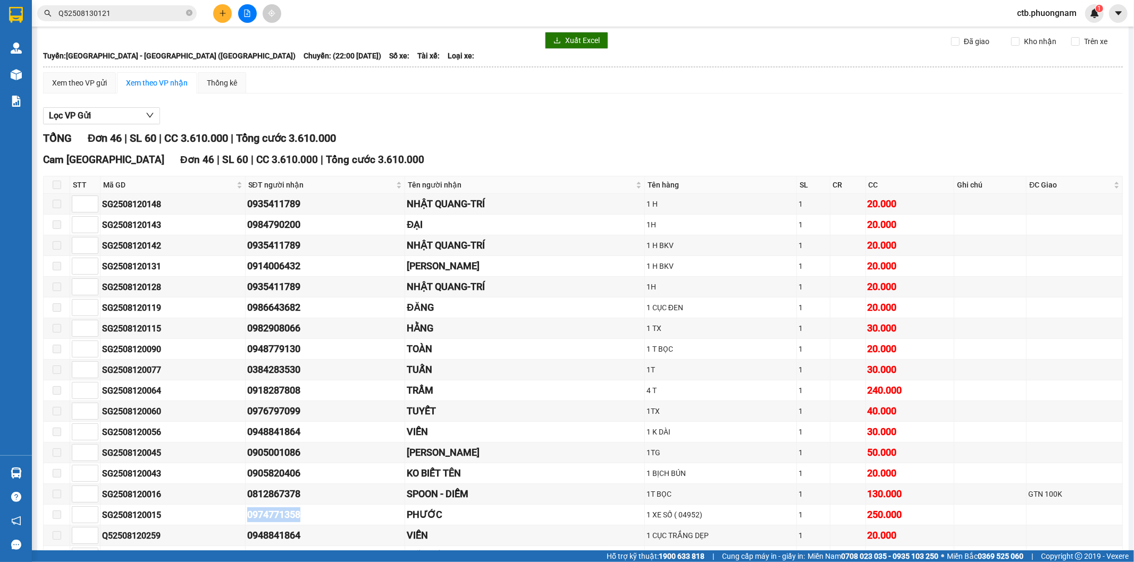
scroll to position [0, 0]
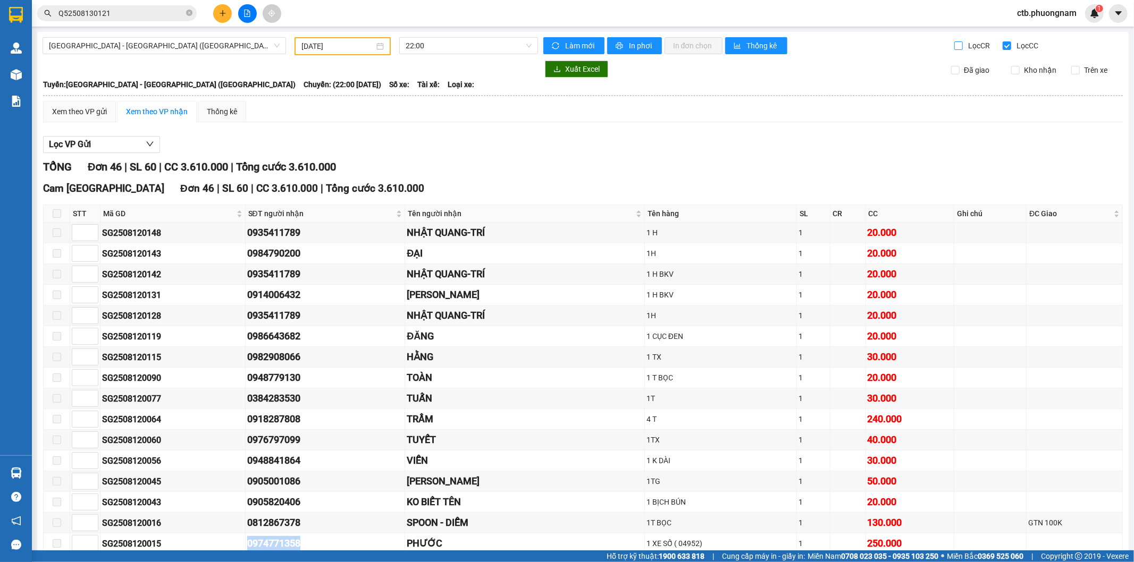
drag, startPoint x: 951, startPoint y: 49, endPoint x: 1007, endPoint y: 45, distance: 55.5
click at [954, 49] on input "Lọc CR" at bounding box center [959, 45] width 10 height 9
checkbox input "true"
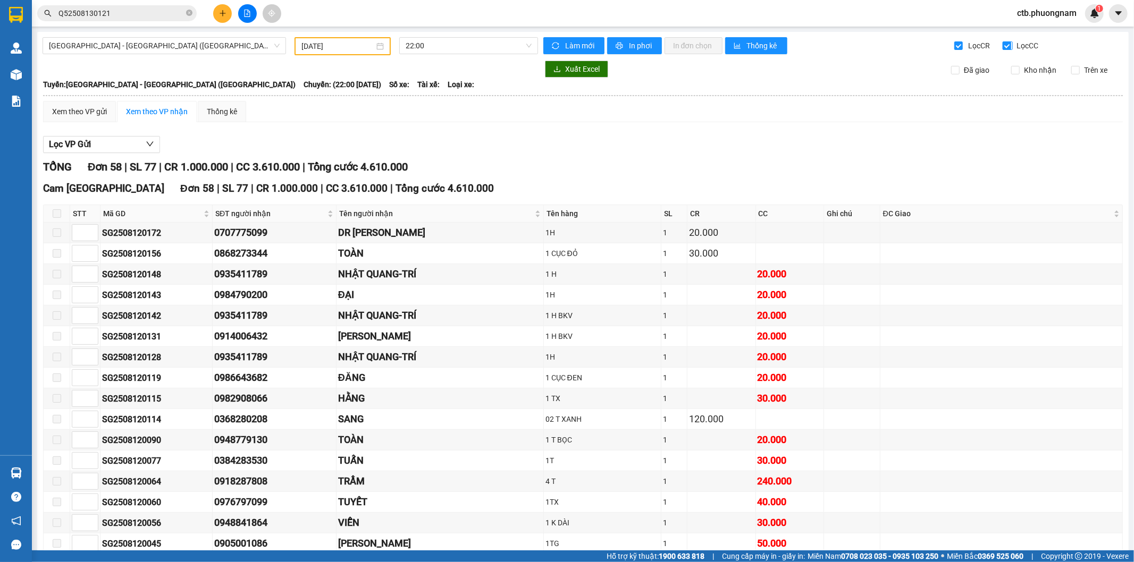
click at [1003, 44] on input "Lọc CC" at bounding box center [1007, 45] width 10 height 9
checkbox input "false"
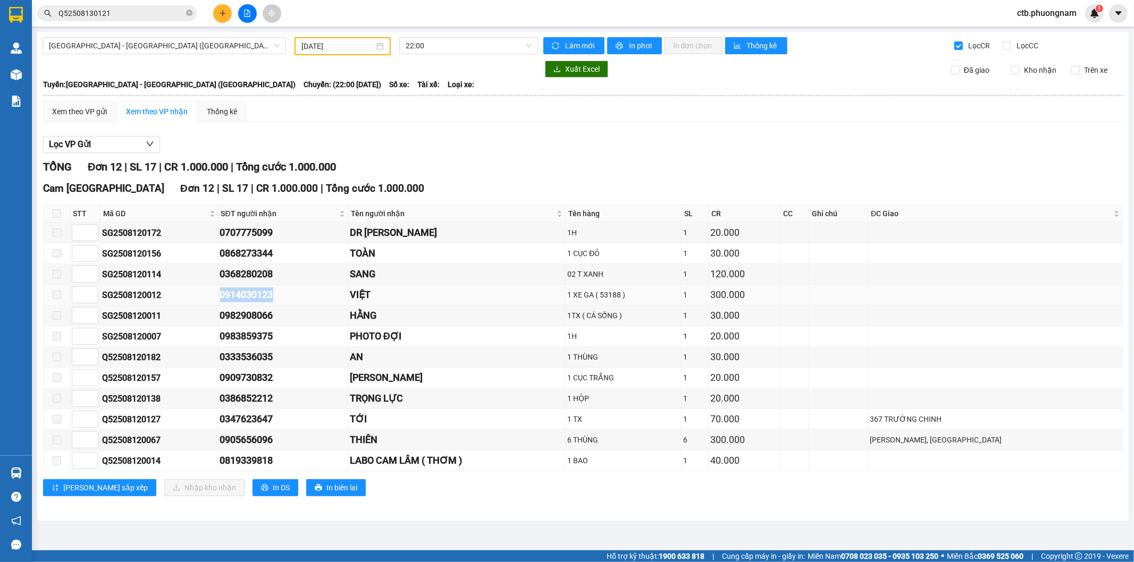
drag, startPoint x: 221, startPoint y: 294, endPoint x: 293, endPoint y: 292, distance: 72.3
click at [293, 292] on tr "SG2508120012 0914030123 [GEOGRAPHIC_DATA] [PHONE_NUMBER]" at bounding box center [583, 295] width 1079 height 21
click at [186, 14] on icon "close-circle" at bounding box center [189, 13] width 6 height 6
click at [341, 48] on input "[DATE]" at bounding box center [337, 46] width 73 height 12
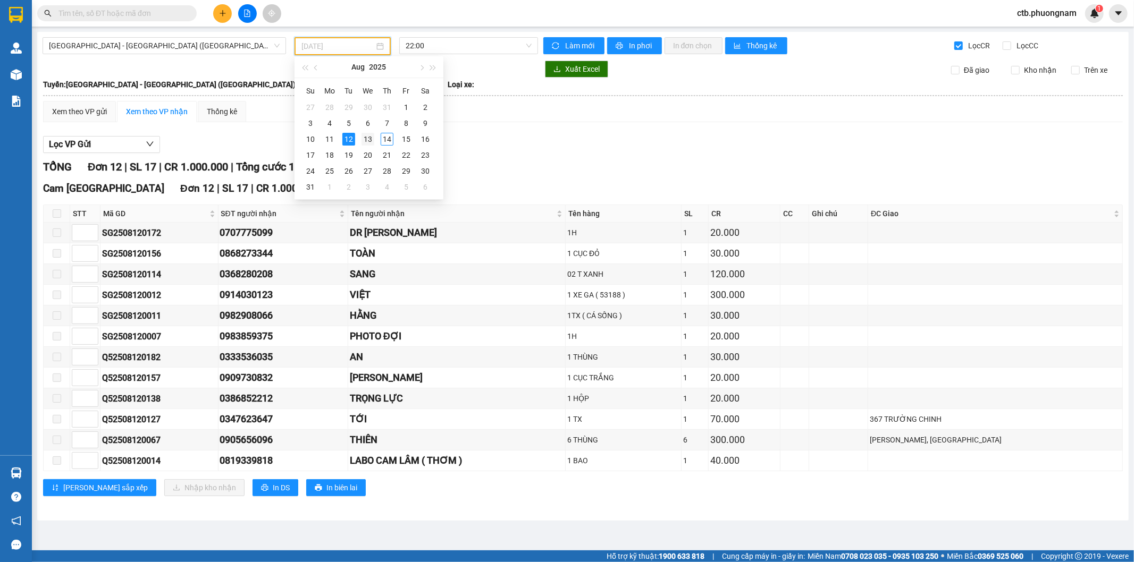
click at [373, 140] on div "13" at bounding box center [367, 139] width 13 height 13
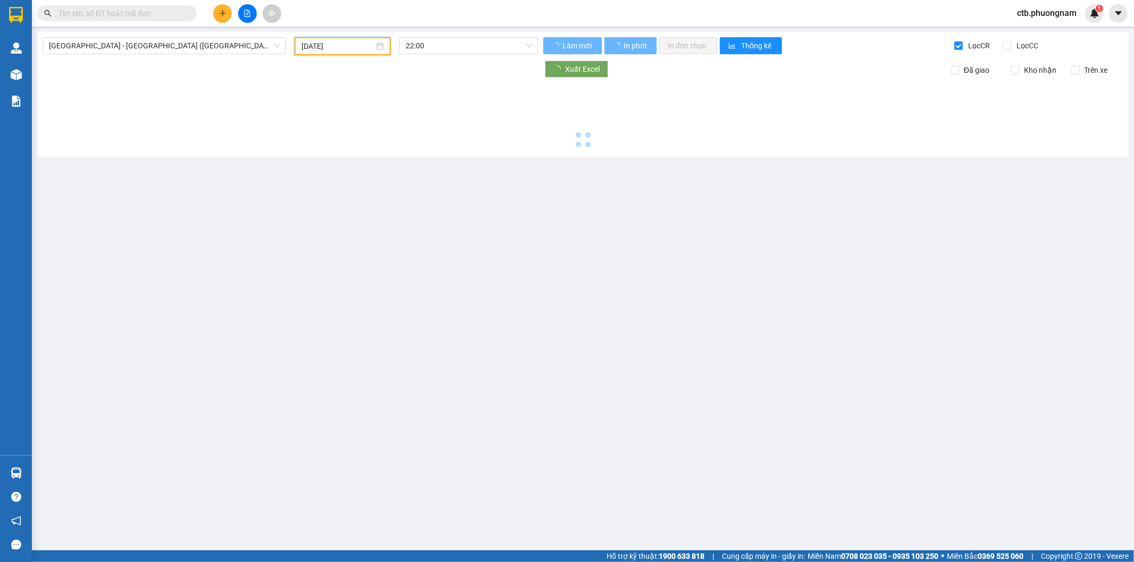
type input "[DATE]"
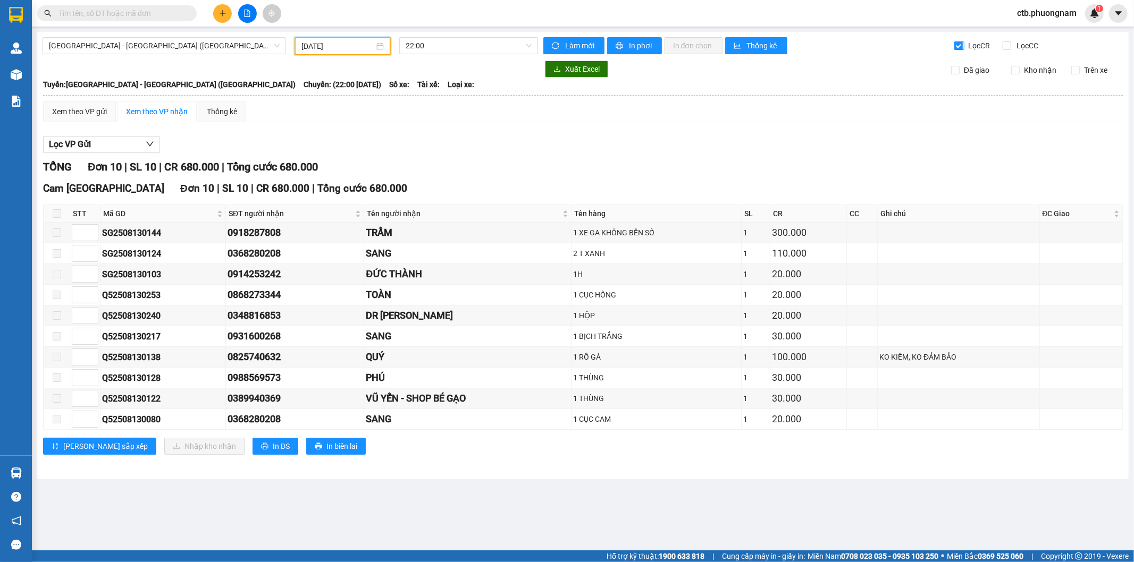
click at [958, 43] on input "Lọc CR" at bounding box center [959, 45] width 10 height 9
checkbox input "false"
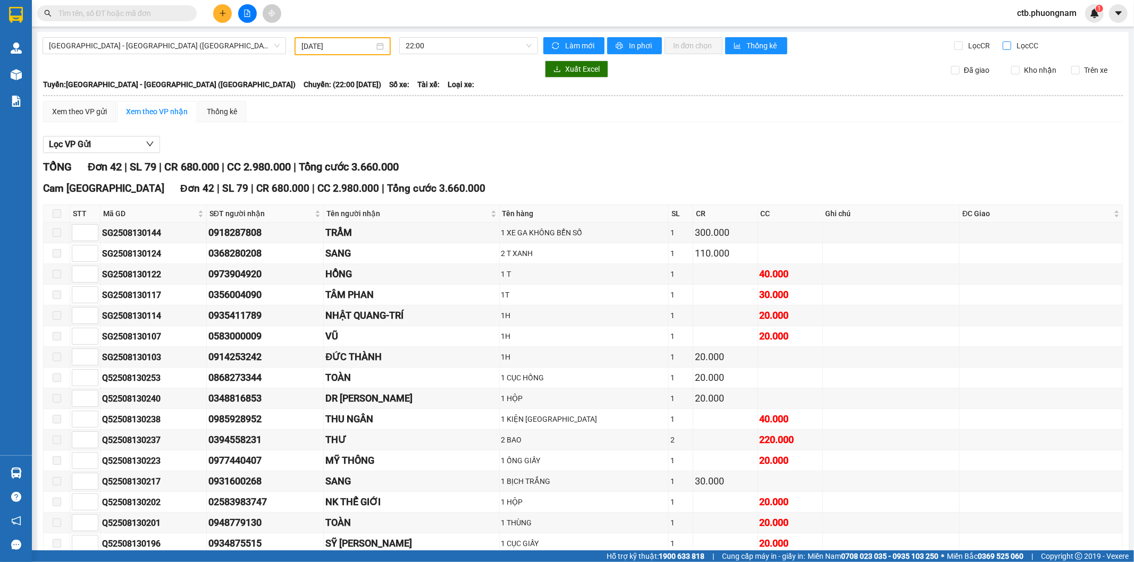
click at [1004, 44] on label "Lọc CC" at bounding box center [1021, 46] width 38 height 12
click at [1002, 45] on input "Lọc CC" at bounding box center [1007, 45] width 10 height 9
checkbox input "true"
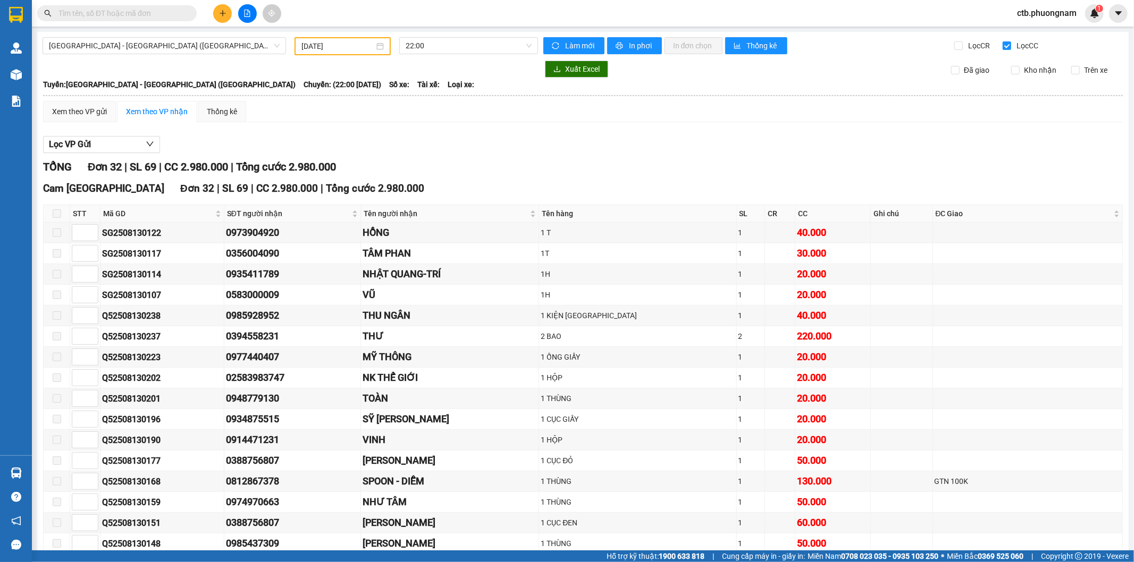
click at [369, 46] on input "[DATE]" at bounding box center [337, 46] width 73 height 12
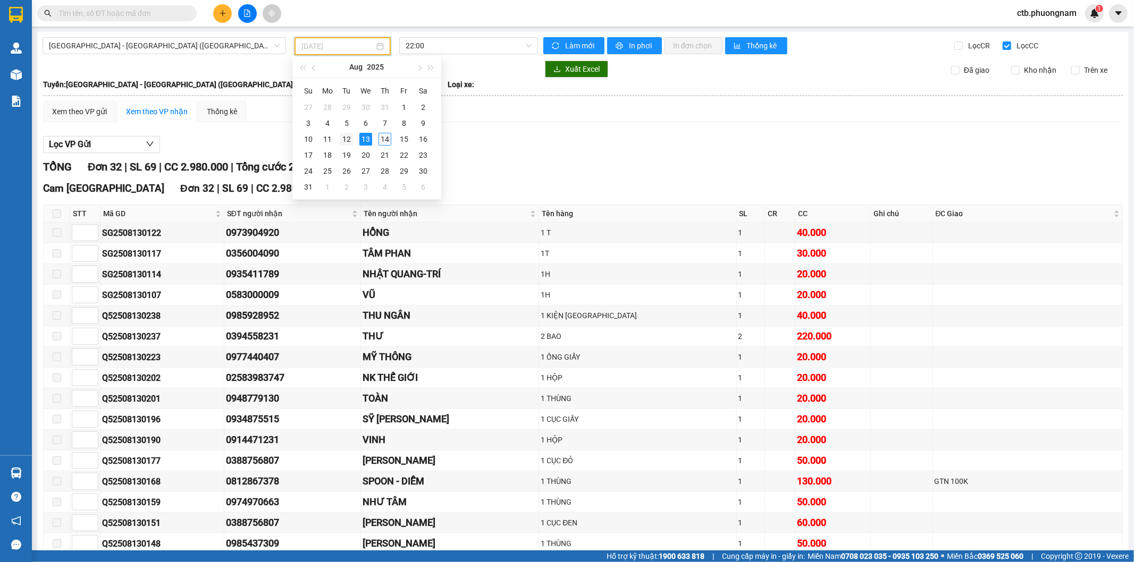
click at [351, 137] on div "12" at bounding box center [346, 139] width 13 height 13
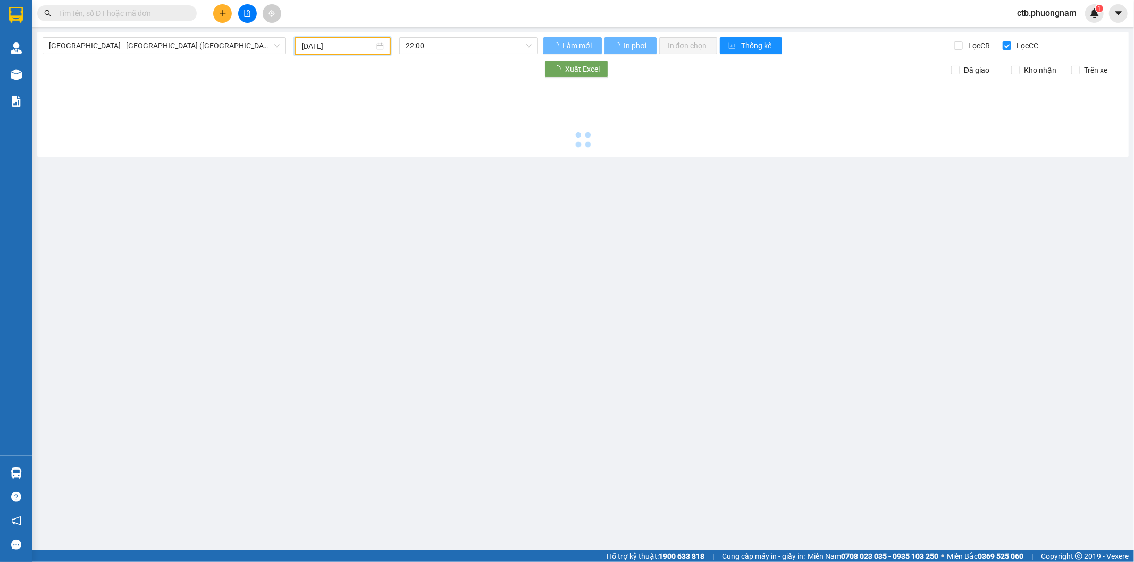
type input "[DATE]"
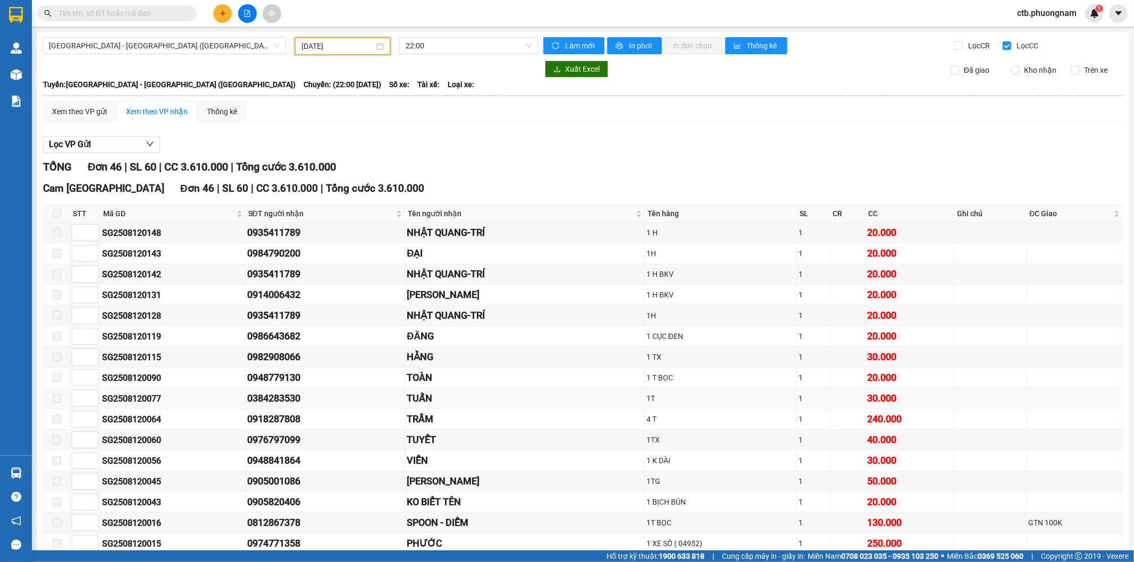
scroll to position [59, 0]
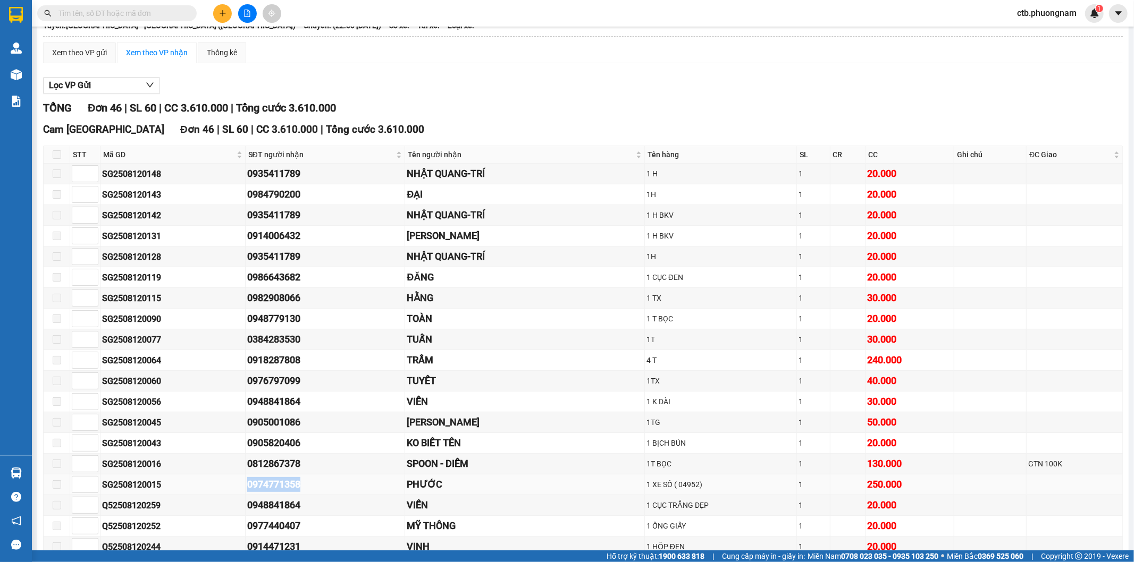
drag, startPoint x: 238, startPoint y: 480, endPoint x: 266, endPoint y: 485, distance: 28.5
click at [308, 489] on tr "SG2508120015 0974771358 PHƯỚC 1 XE SỐ [PHONE_NUMBER]" at bounding box center [583, 485] width 1079 height 21
